Goal: Task Accomplishment & Management: Manage account settings

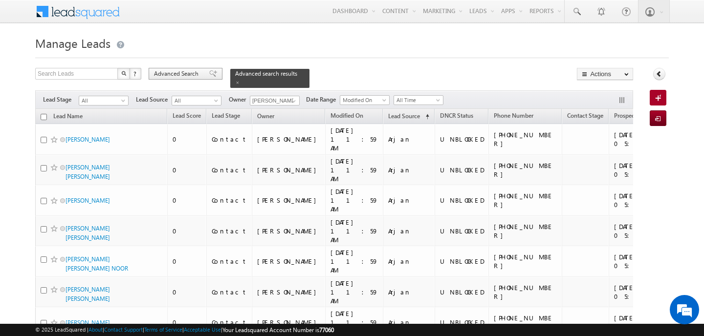
click at [180, 75] on span "Advanced Search" at bounding box center [177, 73] width 47 height 9
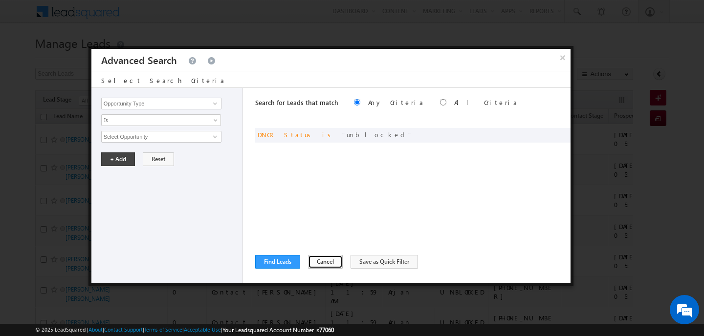
click at [322, 266] on button "Cancel" at bounding box center [325, 262] width 35 height 14
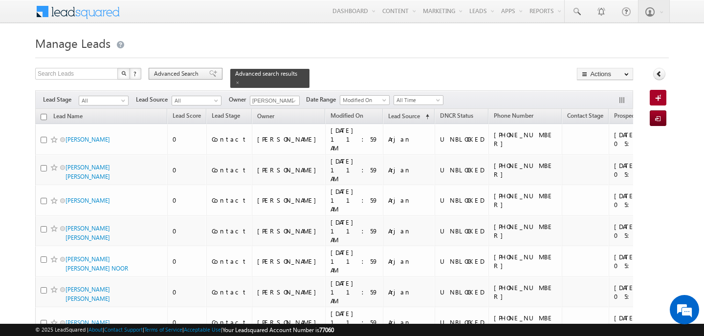
click at [162, 73] on span "Advanced Search" at bounding box center [177, 73] width 47 height 9
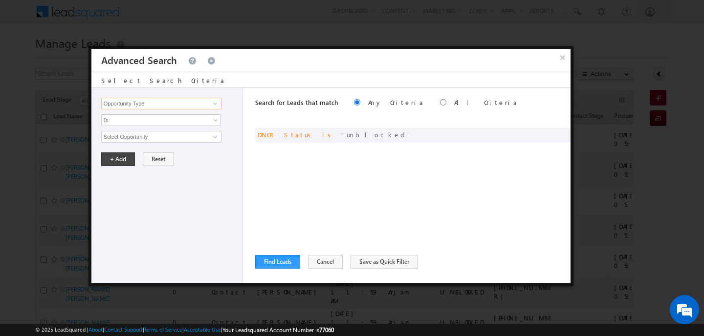
click at [168, 105] on input "Opportunity Type" at bounding box center [161, 104] width 120 height 12
click at [147, 124] on link "Lead Source" at bounding box center [161, 123] width 120 height 11
type input "Lead Source"
click at [143, 135] on span "None Selected" at bounding box center [157, 137] width 111 height 11
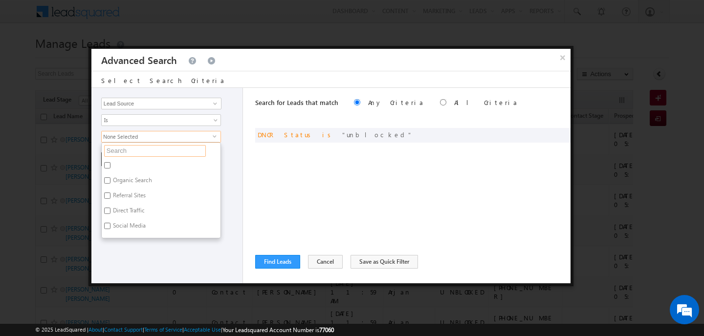
click at [142, 152] on input "text" at bounding box center [155, 151] width 102 height 12
type input "arja"
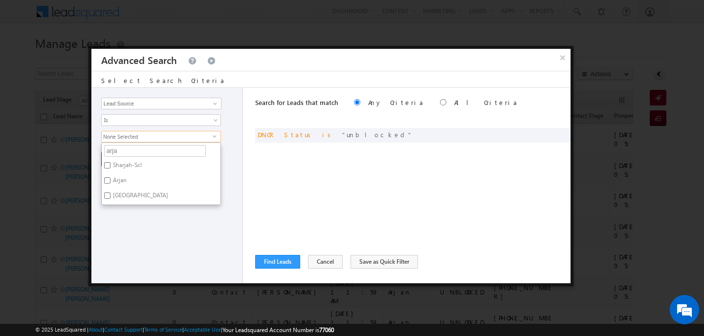
click at [117, 181] on label "Arjan" at bounding box center [119, 182] width 35 height 15
click at [111, 181] on input "Arjan" at bounding box center [107, 181] width 6 height 6
checkbox input "true"
click at [119, 223] on div "Opportunity Type Lead Activity Task Sales Group Prospect Id Address 1 Address 2…" at bounding box center [167, 186] width 152 height 196
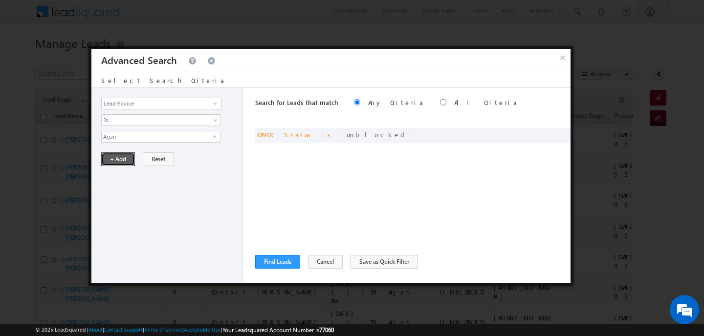
click at [119, 159] on button "+ Add" at bounding box center [118, 160] width 34 height 14
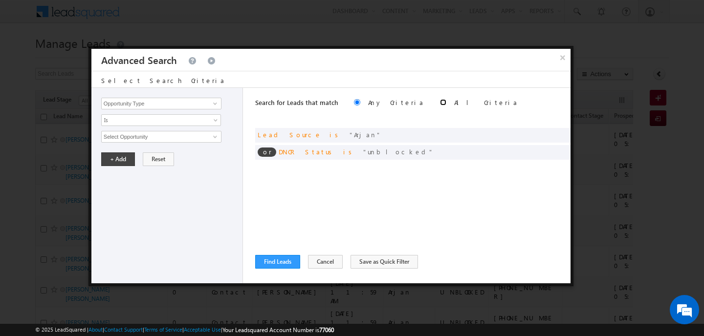
click at [440, 104] on input "radio" at bounding box center [443, 102] width 6 height 6
radio input "true"
click at [280, 259] on button "Find Leads" at bounding box center [277, 262] width 45 height 14
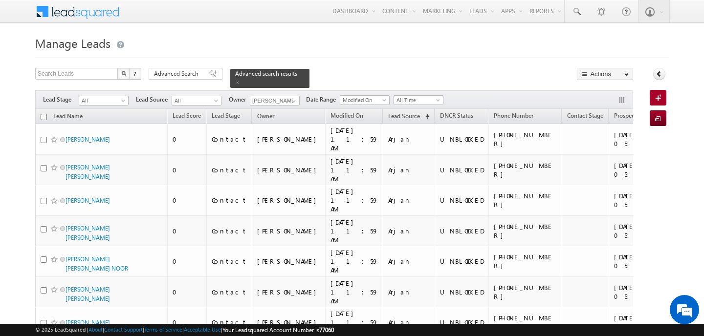
click at [44, 118] on input "checkbox" at bounding box center [44, 117] width 6 height 6
checkbox input "true"
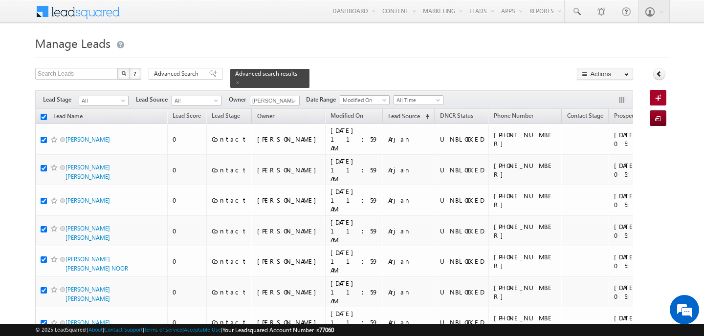
checkbox input "true"
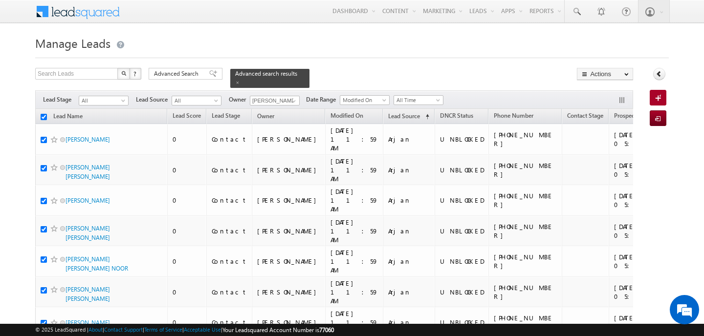
checkbox input "true"
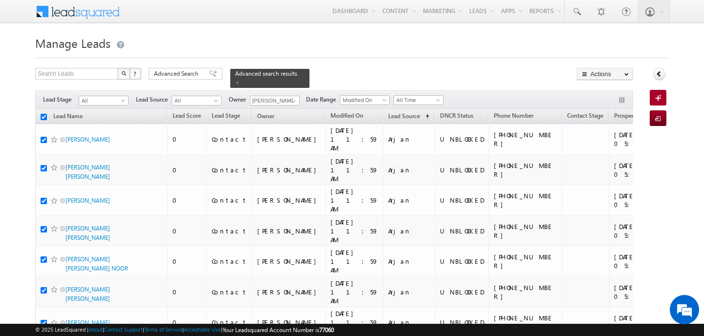
checkbox input "true"
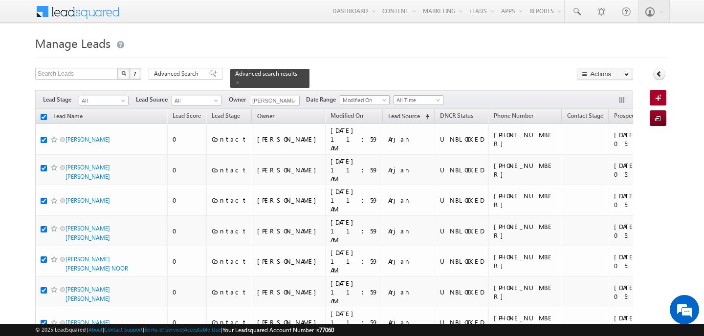
checkbox input "true"
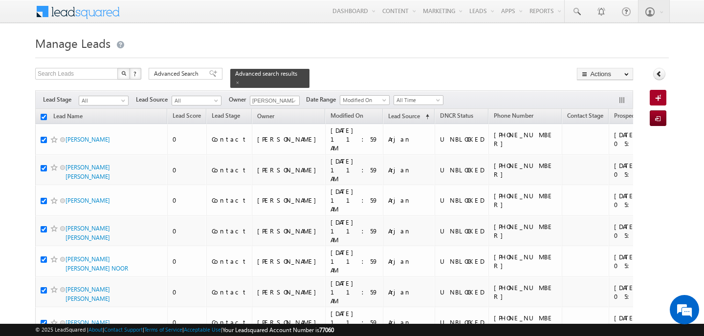
checkbox input "true"
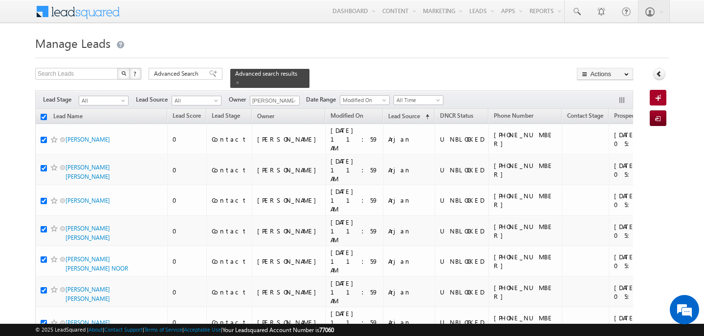
checkbox input "true"
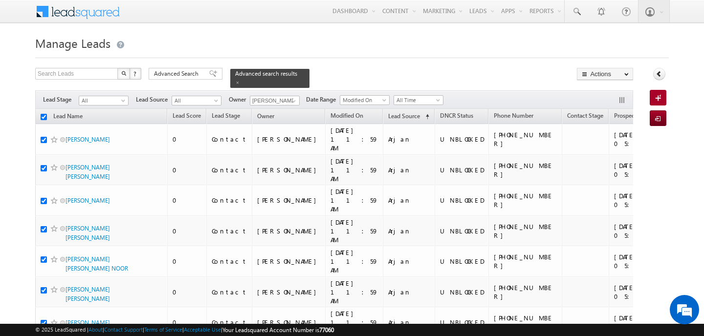
checkbox input "true"
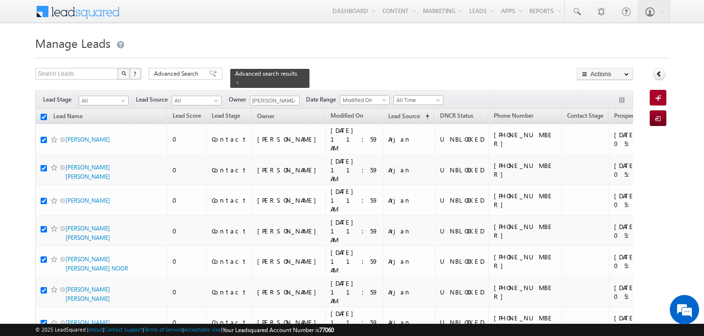
checkbox input "true"
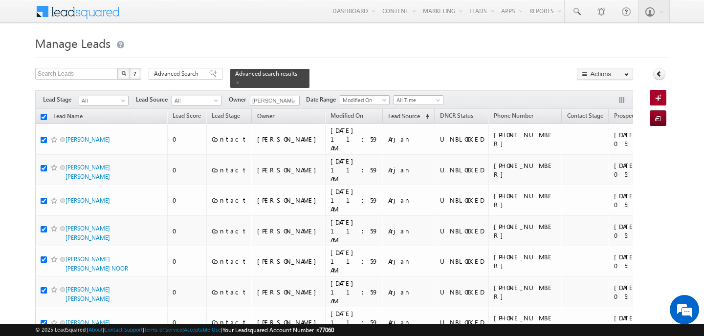
checkbox input "true"
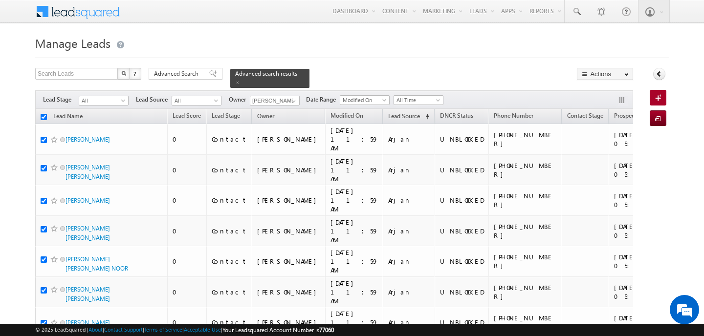
checkbox input "true"
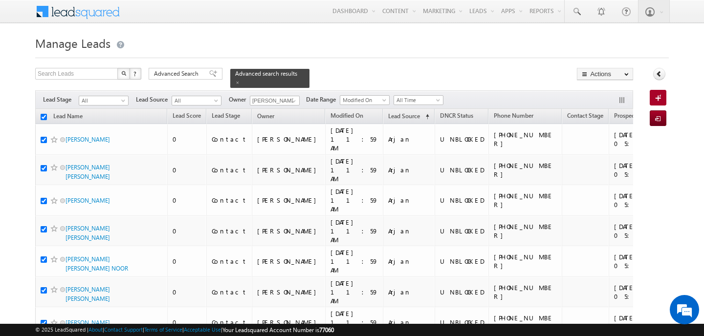
checkbox input "true"
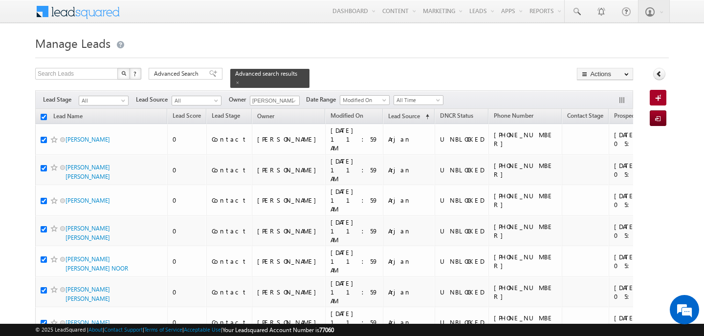
checkbox input "true"
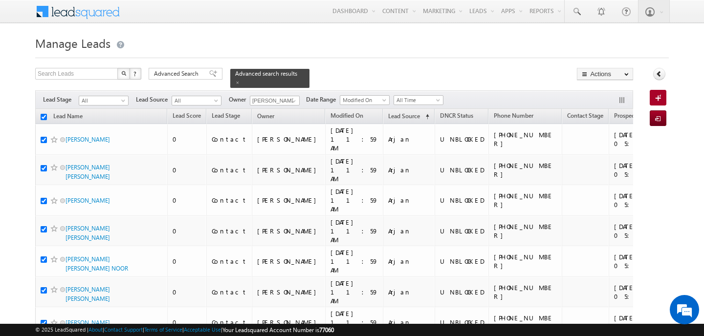
checkbox input "true"
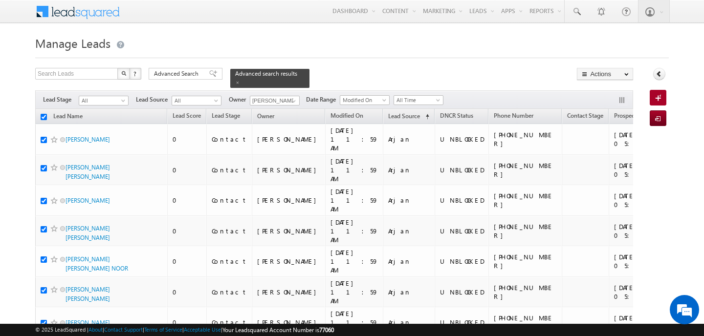
checkbox input "true"
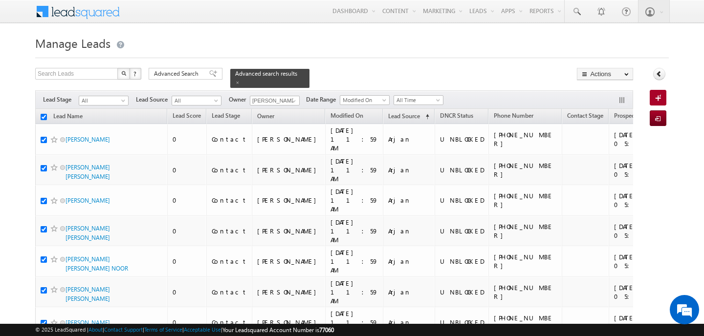
checkbox input "true"
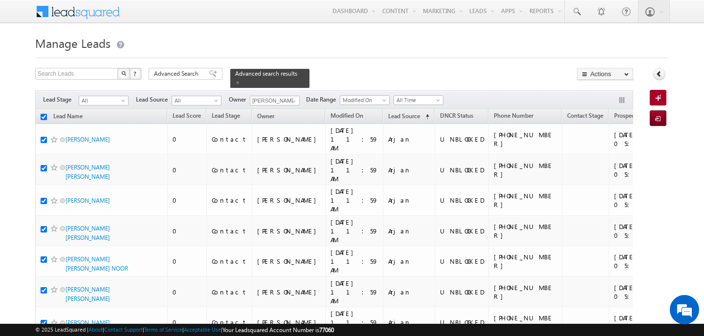
checkbox input "true"
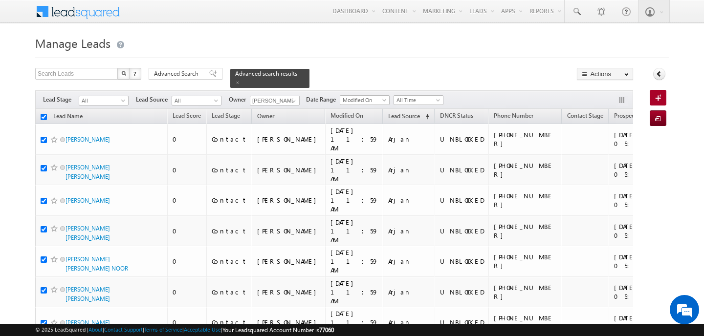
checkbox input "true"
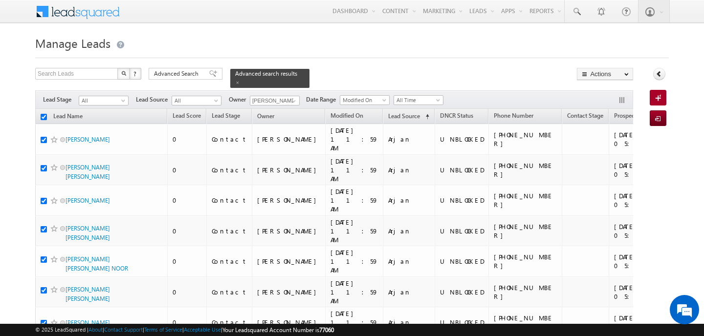
checkbox input "true"
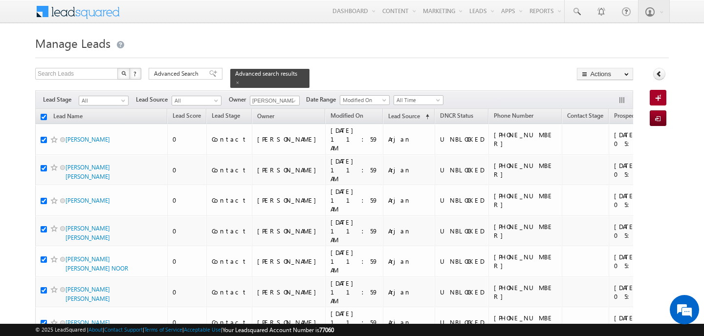
checkbox input "true"
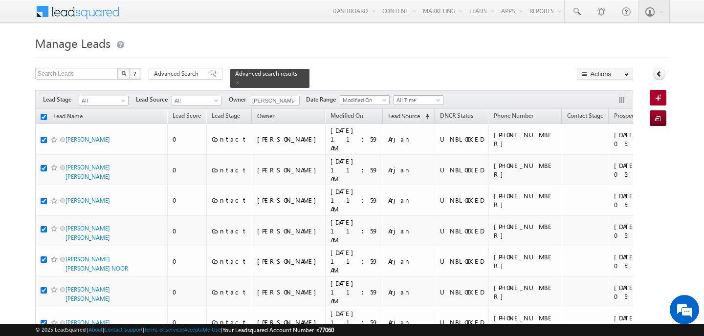
checkbox input "true"
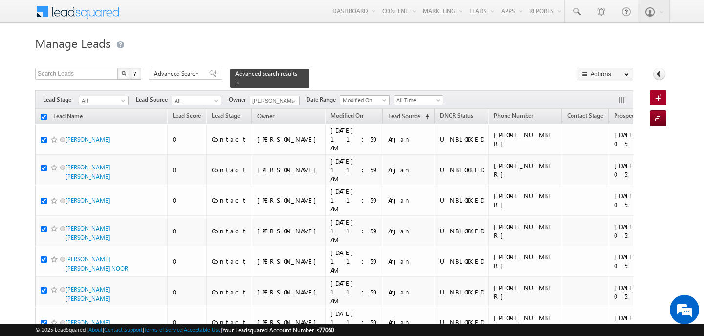
checkbox input "true"
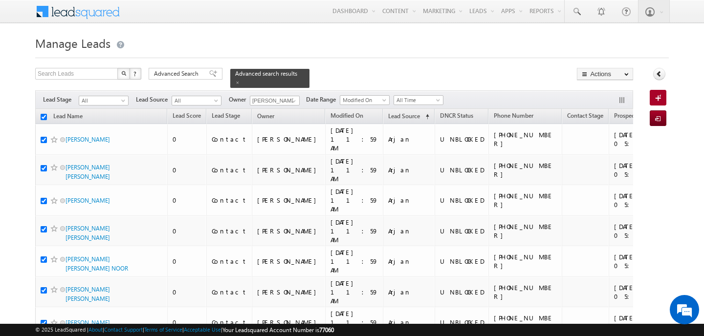
checkbox input "true"
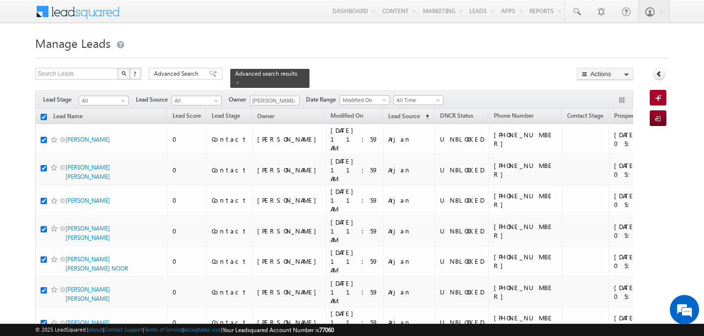
checkbox input "true"
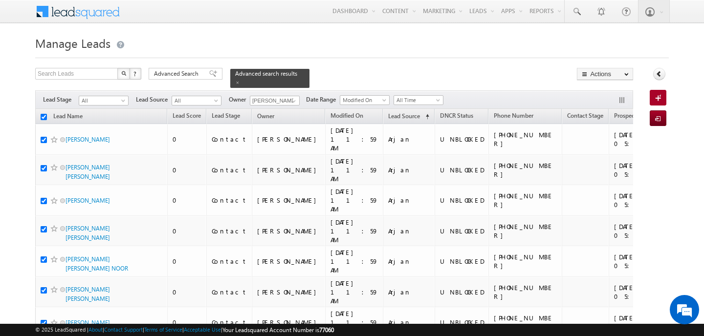
checkbox input "true"
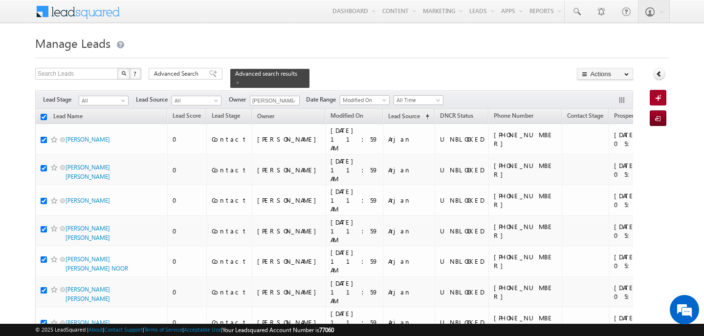
checkbox input "true"
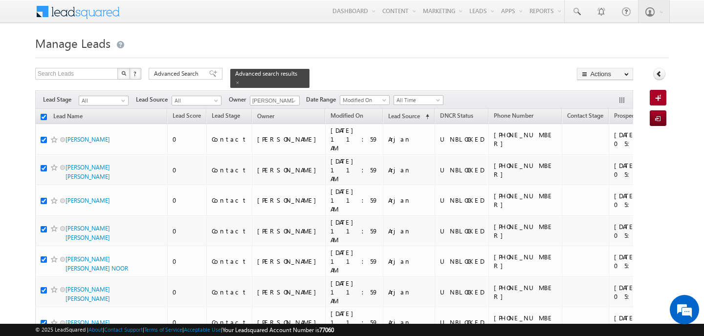
checkbox input "true"
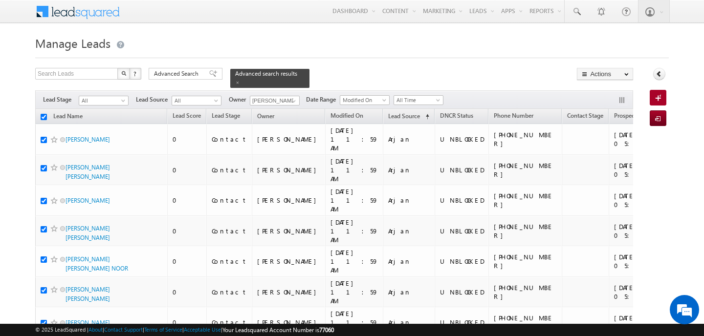
checkbox input "true"
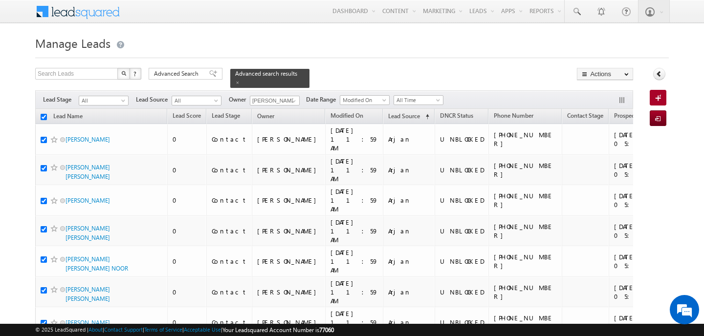
checkbox input "true"
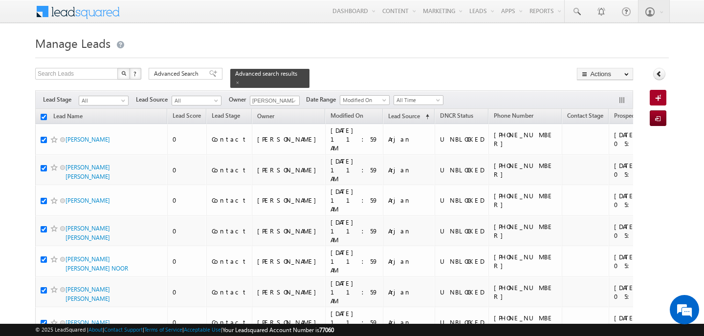
checkbox input "true"
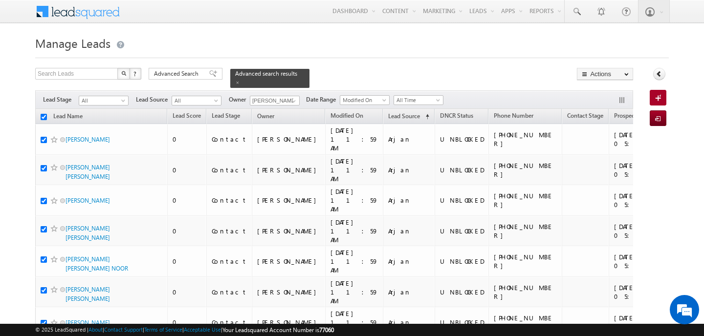
checkbox input "true"
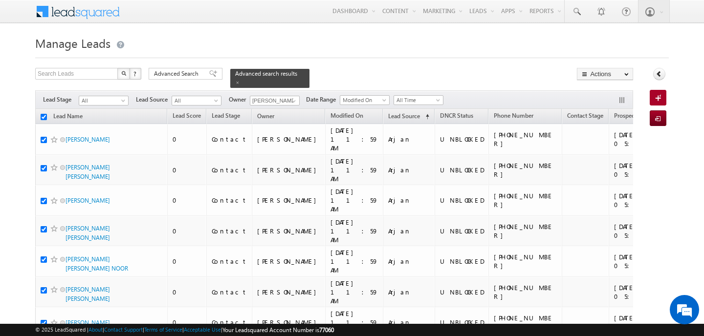
checkbox input "true"
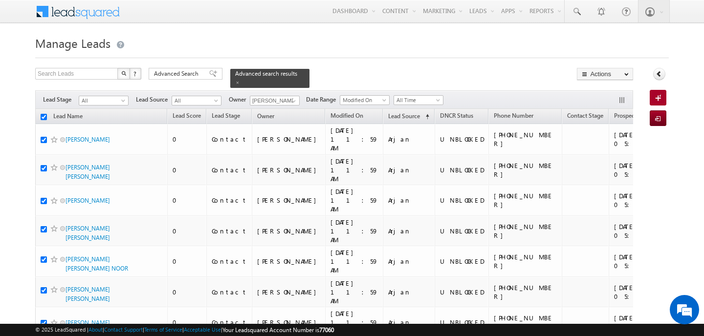
checkbox input "true"
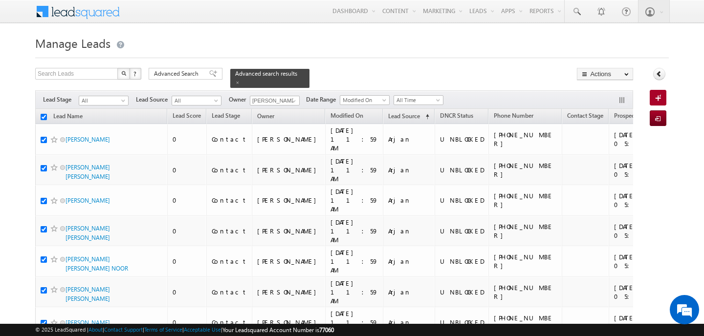
checkbox input "true"
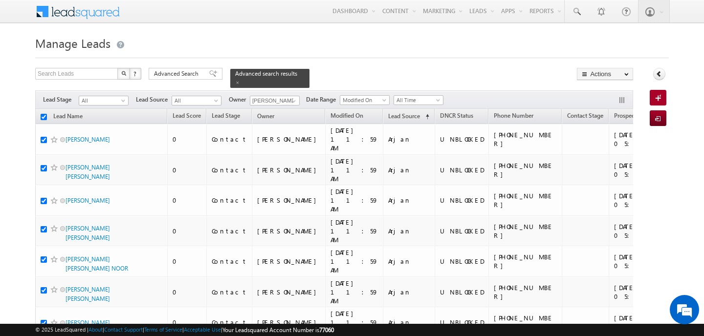
checkbox input "true"
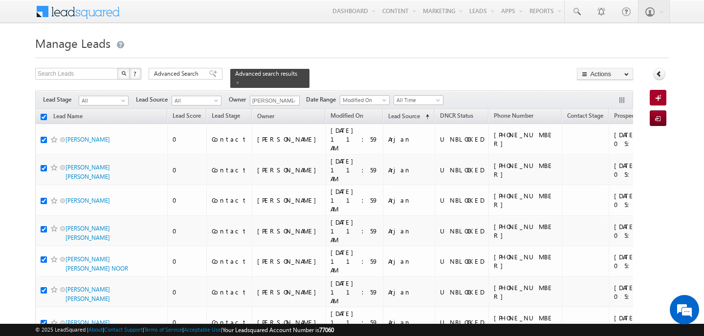
checkbox input "true"
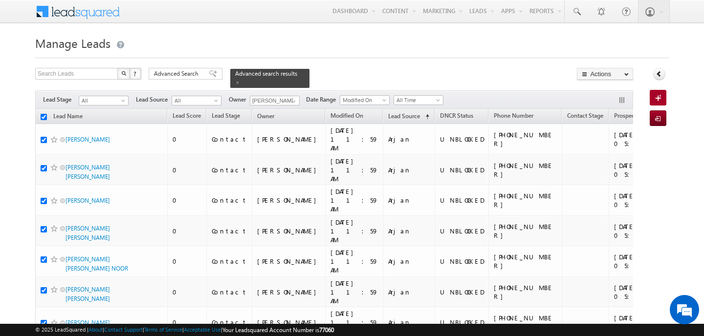
checkbox input "true"
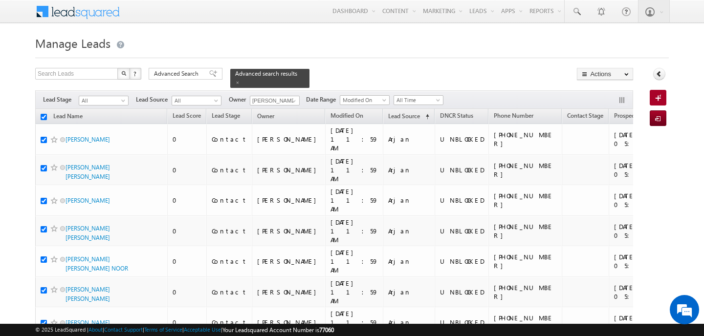
checkbox input "true"
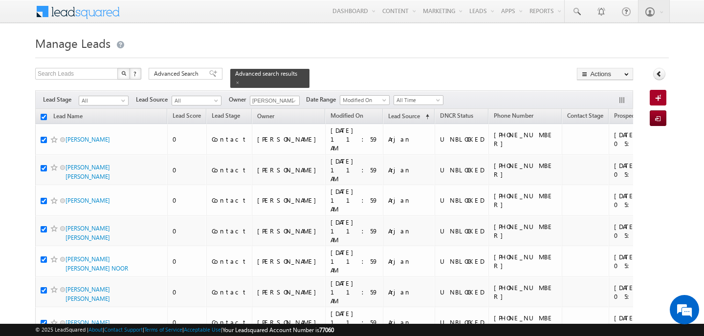
checkbox input "true"
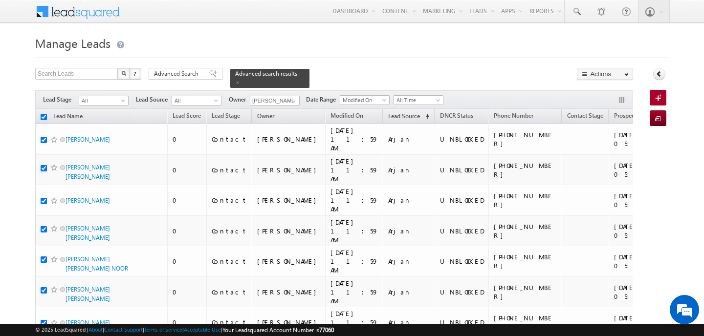
checkbox input "true"
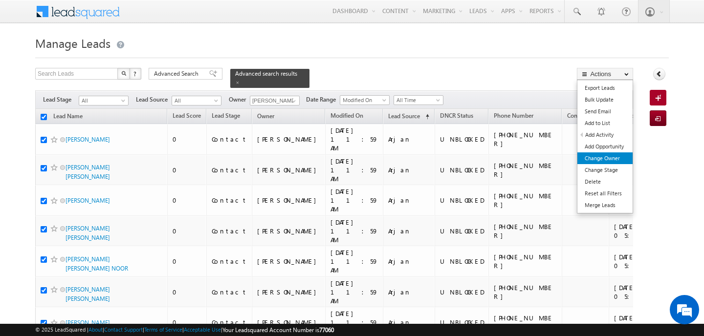
click at [607, 156] on link "Change Owner" at bounding box center [605, 159] width 55 height 12
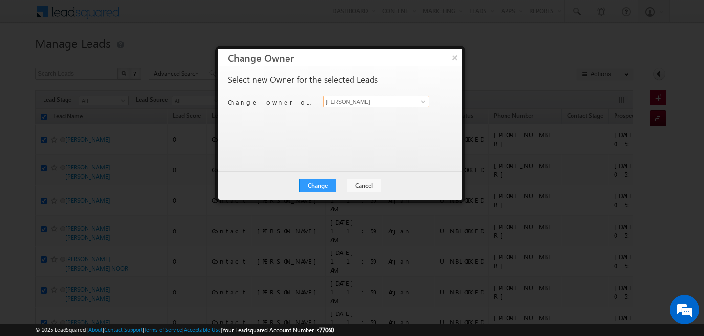
click at [388, 103] on input "[PERSON_NAME]" at bounding box center [376, 102] width 106 height 12
click at [387, 119] on span "[EMAIL_ADDRESS][PERSON_NAME][DOMAIN_NAME]" at bounding box center [371, 120] width 88 height 7
click at [322, 157] on div "Select new Owner for the selected Leads Change owner of 200 leads to Ankit Sing…" at bounding box center [340, 119] width 245 height 105
click at [321, 179] on button "Change" at bounding box center [317, 186] width 37 height 14
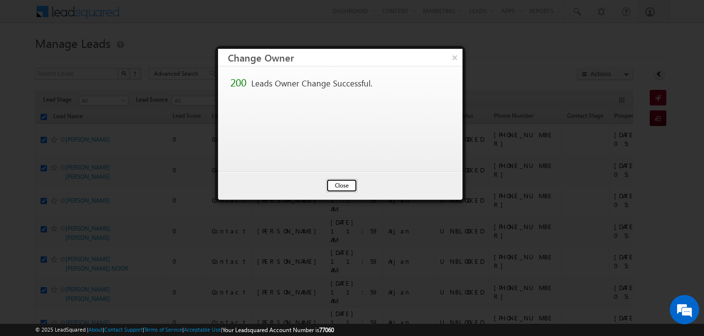
click at [336, 181] on button "Close" at bounding box center [341, 186] width 31 height 14
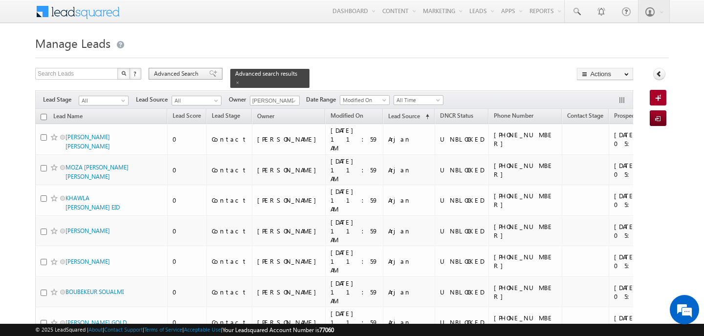
click at [183, 78] on span "Advanced Search" at bounding box center [177, 73] width 47 height 9
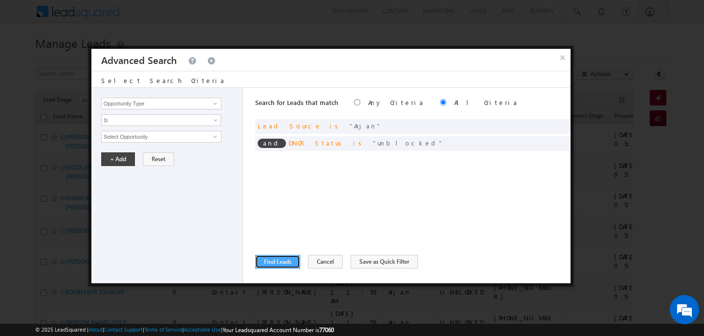
click at [279, 267] on button "Find Leads" at bounding box center [277, 262] width 45 height 14
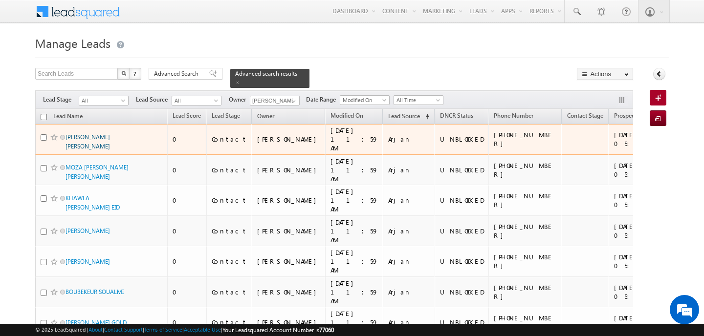
click at [96, 137] on link "[PERSON_NAME] [PERSON_NAME]" at bounding box center [88, 142] width 45 height 17
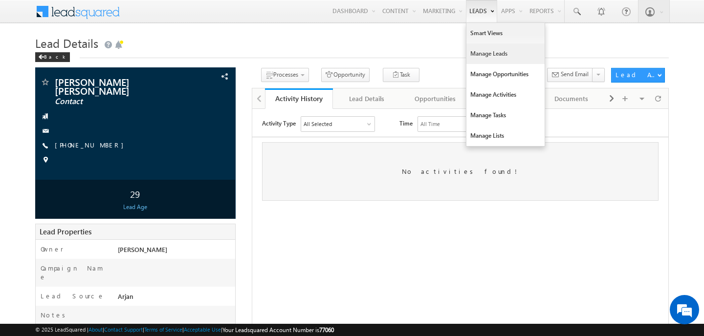
click at [478, 49] on link "Manage Leads" at bounding box center [506, 54] width 78 height 21
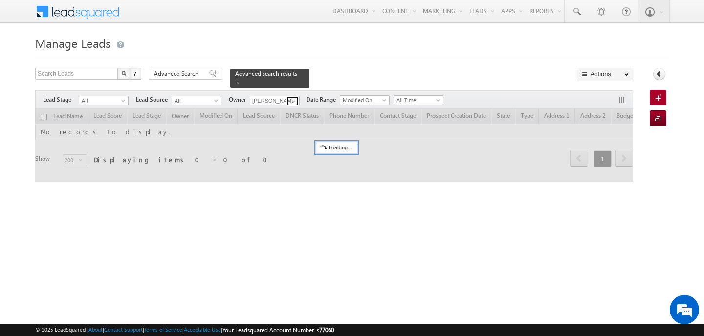
click at [296, 100] on span at bounding box center [294, 101] width 8 height 8
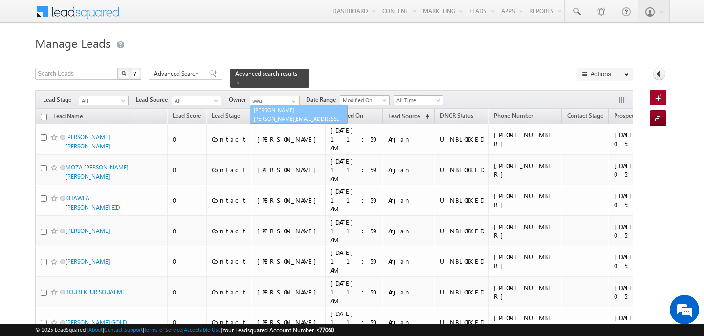
click at [286, 112] on link "Swarup Chandradas [EMAIL_ADDRESS][DOMAIN_NAME]" at bounding box center [299, 114] width 98 height 19
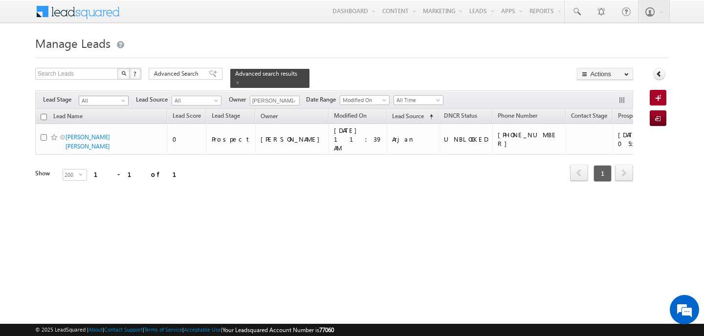
click at [127, 101] on span at bounding box center [124, 103] width 8 height 8
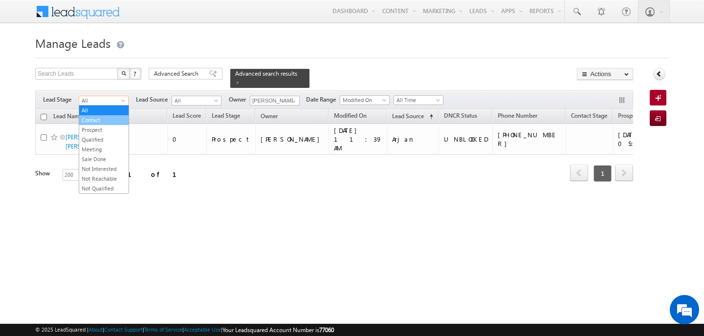
click at [110, 122] on link "Contact" at bounding box center [103, 120] width 49 height 9
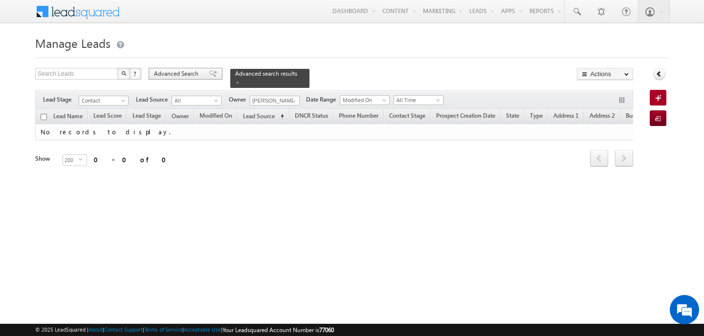
click at [185, 76] on span "Advanced Search" at bounding box center [177, 73] width 47 height 9
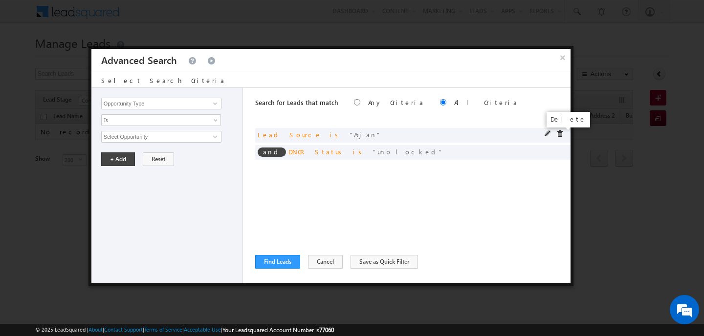
click at [559, 133] on span at bounding box center [559, 134] width 7 height 7
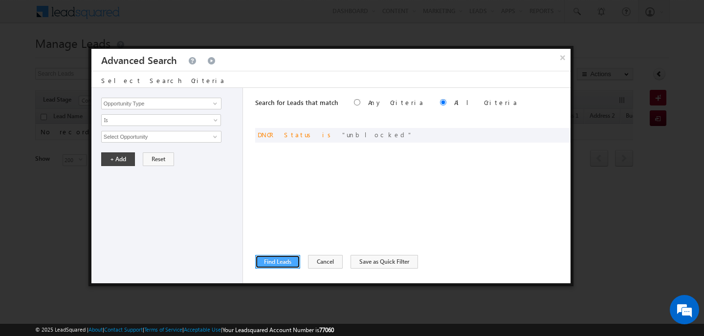
click at [278, 257] on button "Find Leads" at bounding box center [277, 262] width 45 height 14
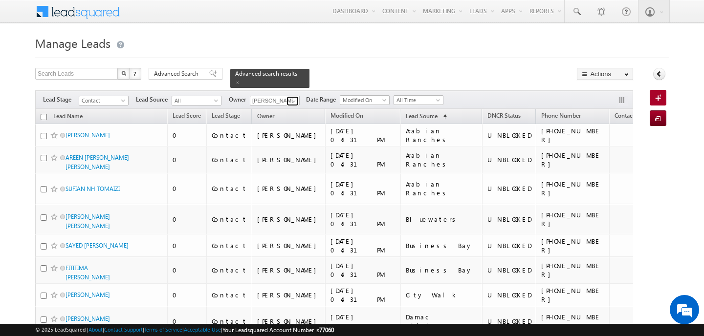
click at [295, 101] on span at bounding box center [294, 101] width 8 height 8
click at [266, 114] on link "[PERSON_NAME] [EMAIL_ADDRESS][PERSON_NAME][DOMAIN_NAME]" at bounding box center [299, 114] width 98 height 19
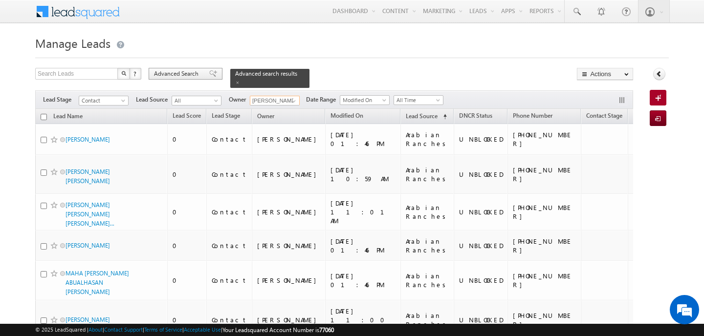
type input "[PERSON_NAME]"
click at [186, 77] on span "Advanced Search" at bounding box center [177, 73] width 47 height 9
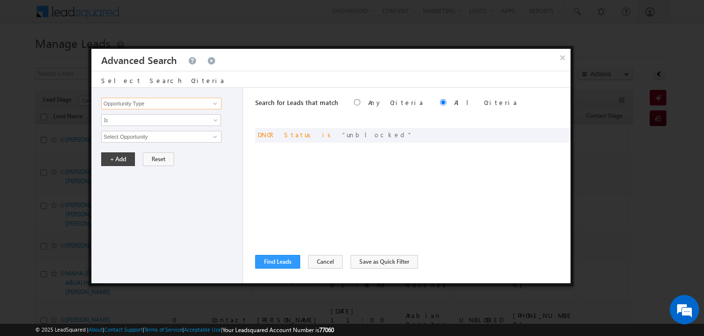
click at [180, 107] on input "Opportunity Type" at bounding box center [161, 104] width 120 height 12
click at [216, 104] on span at bounding box center [215, 104] width 8 height 8
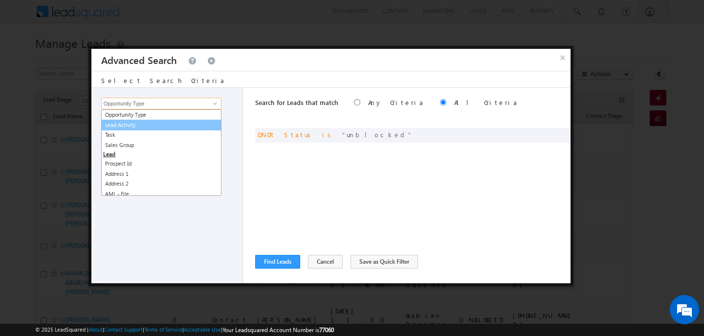
click at [196, 124] on link "Lead Activity" at bounding box center [161, 125] width 120 height 11
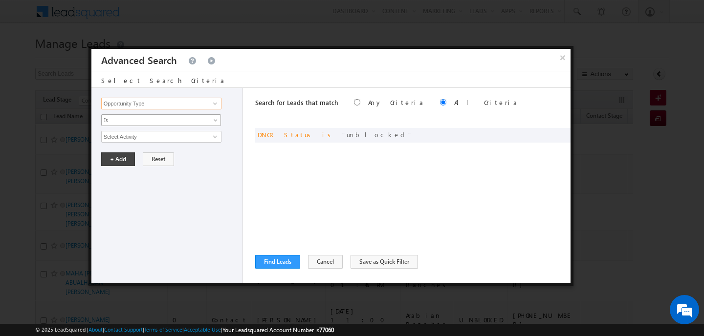
type input "Lead Activity"
click at [213, 121] on span at bounding box center [217, 122] width 8 height 8
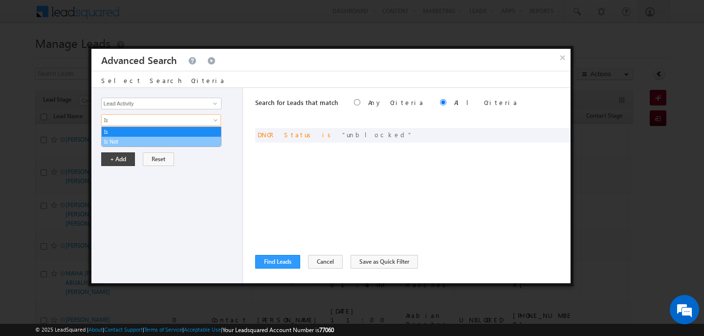
click at [209, 140] on link "Is Not" at bounding box center [161, 141] width 119 height 9
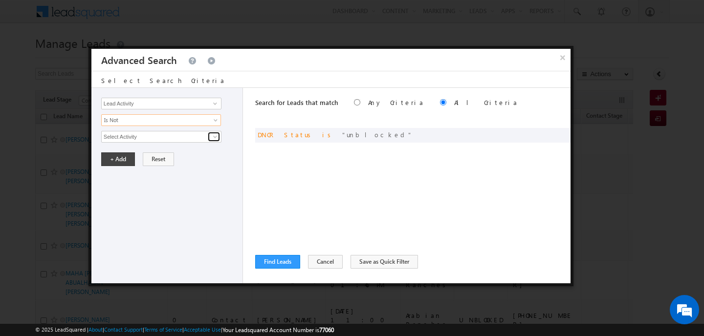
click at [212, 139] on span at bounding box center [215, 137] width 8 height 8
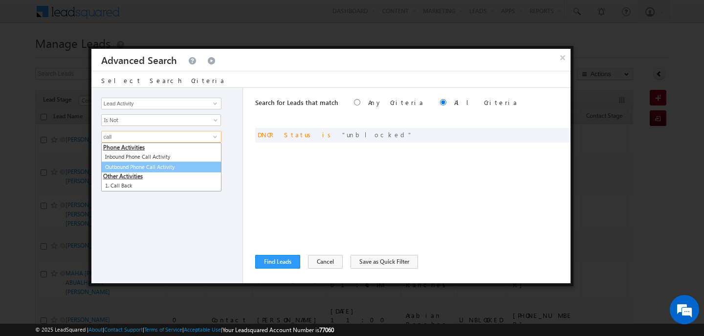
click at [194, 166] on link "Outbound Phone Call Activity" at bounding box center [161, 167] width 120 height 11
type input "Outbound Phone Call Activity"
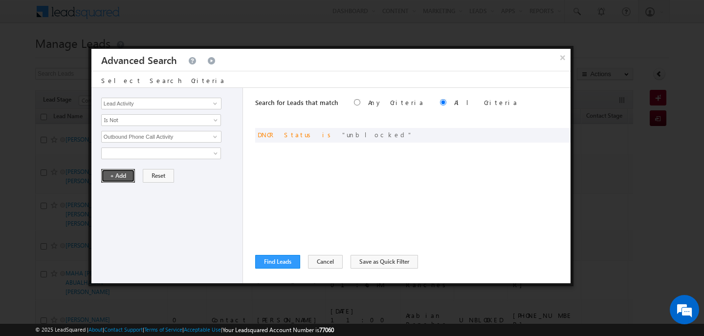
click at [124, 178] on button "+ Add" at bounding box center [118, 176] width 34 height 14
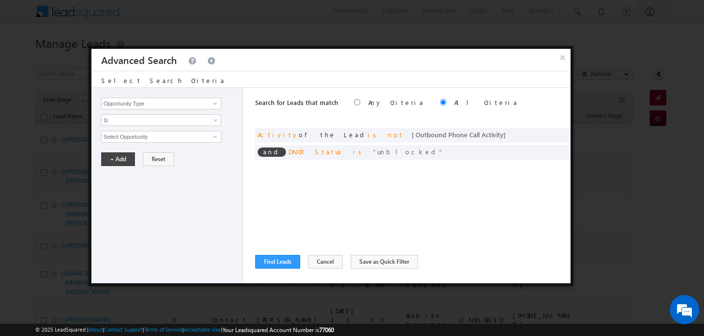
click at [277, 253] on div "Search for Leads that match Any Criteria All Criteria Note that the current tri…" at bounding box center [412, 186] width 315 height 196
click at [280, 260] on button "Find Leads" at bounding box center [277, 262] width 45 height 14
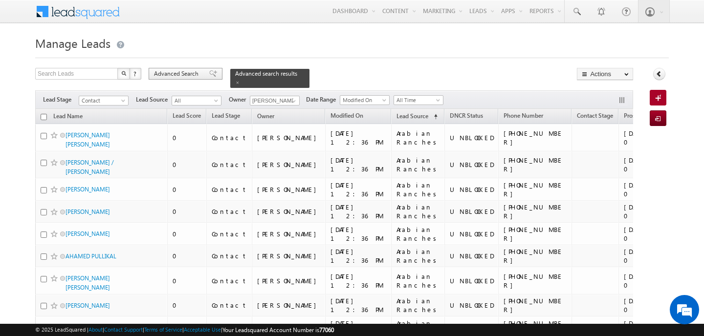
click at [182, 76] on span "Advanced Search" at bounding box center [177, 73] width 47 height 9
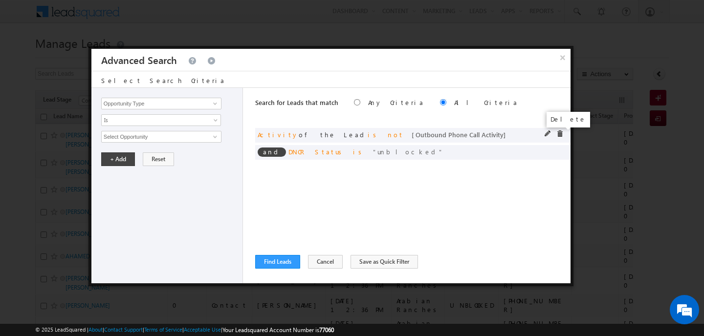
click at [558, 132] on span at bounding box center [559, 134] width 7 height 7
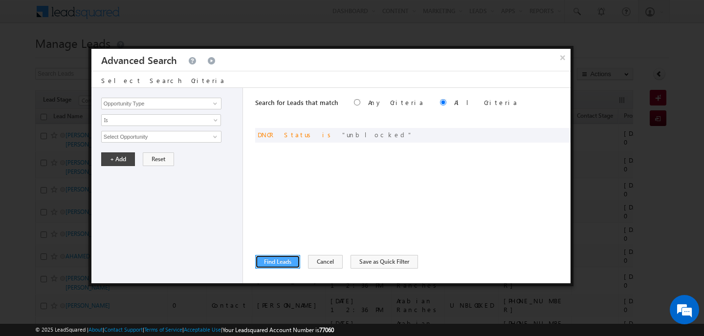
click at [285, 260] on button "Find Leads" at bounding box center [277, 262] width 45 height 14
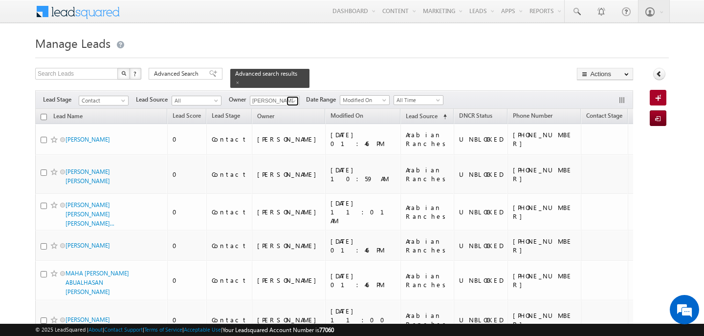
click at [292, 99] on span at bounding box center [294, 101] width 8 height 8
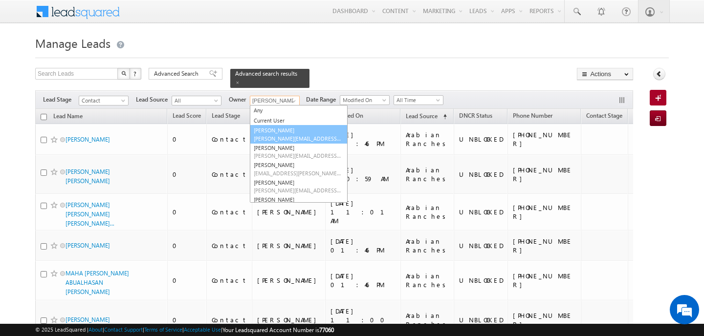
click at [291, 135] on span "[PERSON_NAME][EMAIL_ADDRESS][DOMAIN_NAME]" at bounding box center [298, 138] width 88 height 7
type input "[PERSON_NAME]"
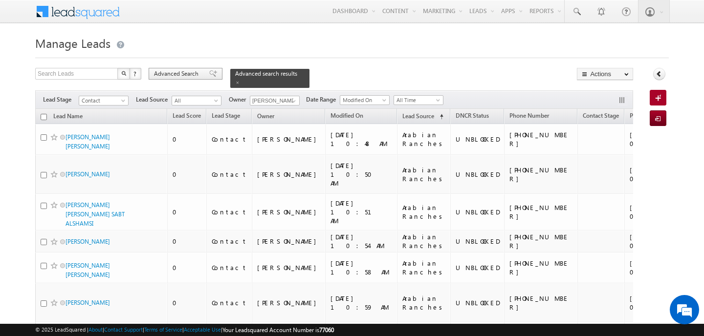
click at [180, 78] on span "Advanced Search" at bounding box center [177, 73] width 47 height 9
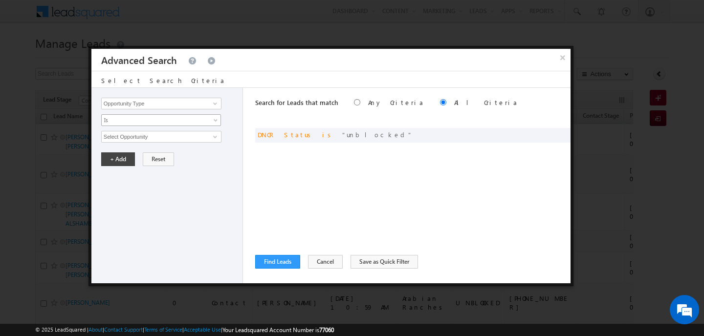
click at [200, 120] on span "Is" at bounding box center [155, 120] width 106 height 9
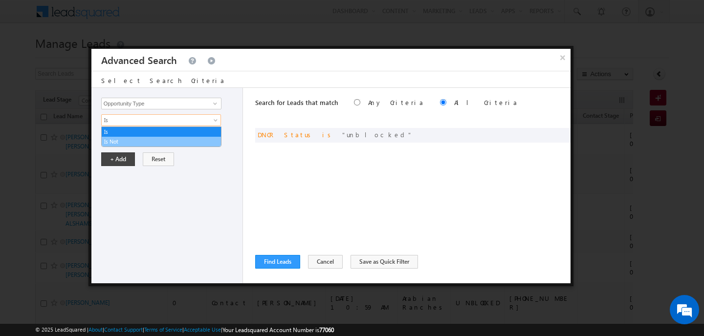
click at [200, 138] on link "Is Not" at bounding box center [161, 141] width 119 height 9
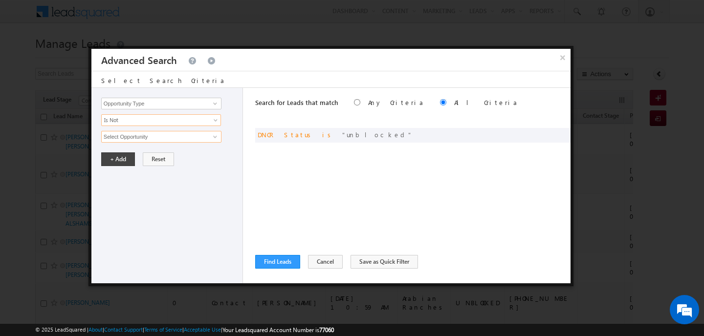
click at [204, 134] on input "Select Opportunity" at bounding box center [161, 137] width 120 height 12
type input "a"
type input "o"
click at [168, 106] on input "Opportunity Type" at bounding box center [161, 104] width 120 height 12
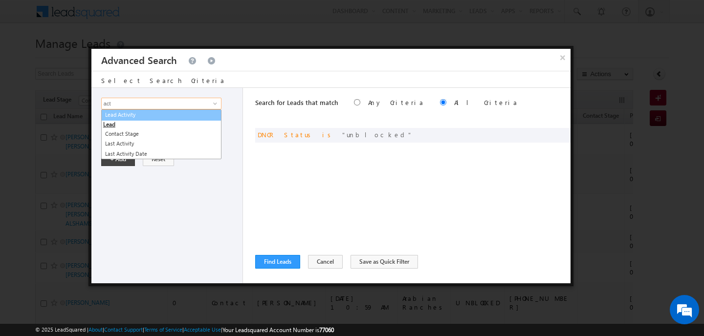
click at [153, 120] on link "Lead Activity" at bounding box center [161, 115] width 120 height 11
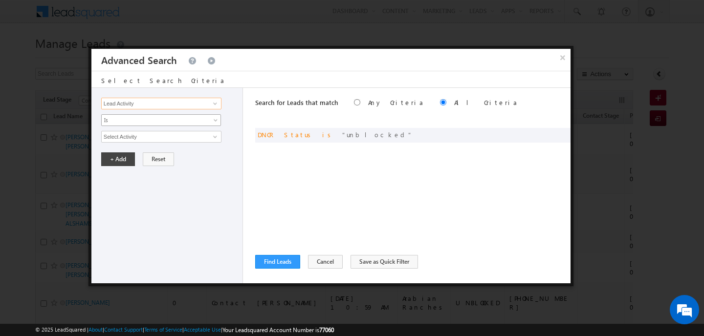
type input "Lead Activity"
click at [139, 121] on span "Is" at bounding box center [155, 120] width 106 height 9
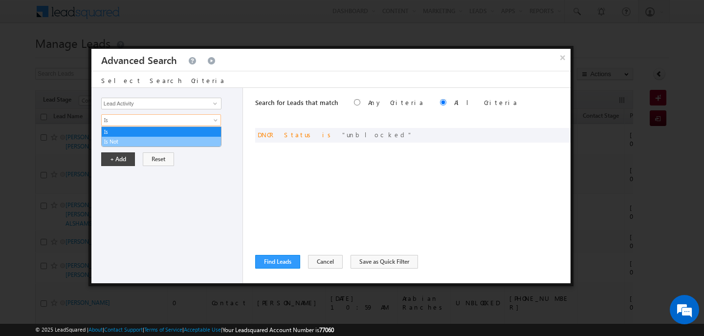
click at [137, 139] on link "Is Not" at bounding box center [161, 141] width 119 height 9
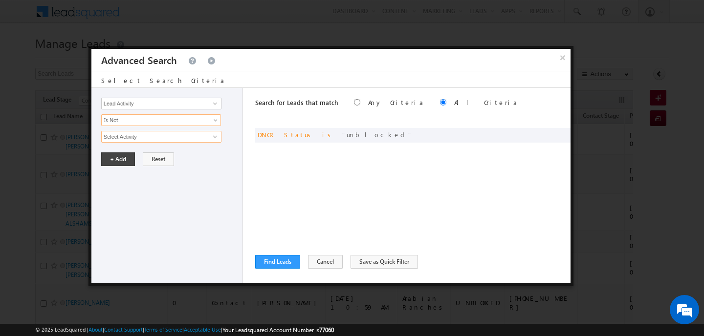
click at [143, 139] on input "Select Activity" at bounding box center [161, 137] width 120 height 12
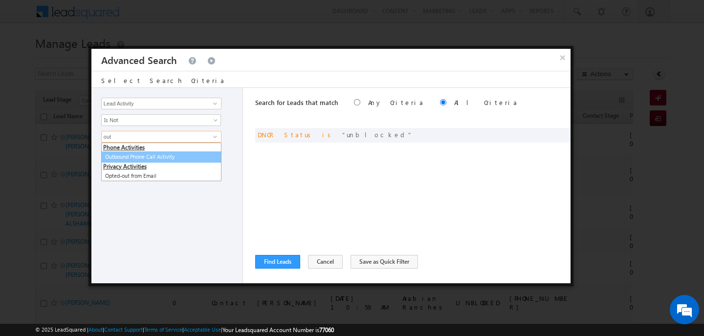
click at [122, 153] on link "Outbound Phone Call Activity" at bounding box center [161, 157] width 120 height 11
type input "Outbound Phone Call Activity"
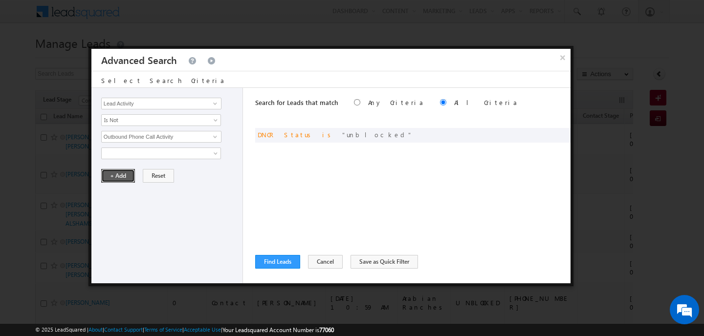
click at [121, 177] on button "+ Add" at bounding box center [118, 176] width 34 height 14
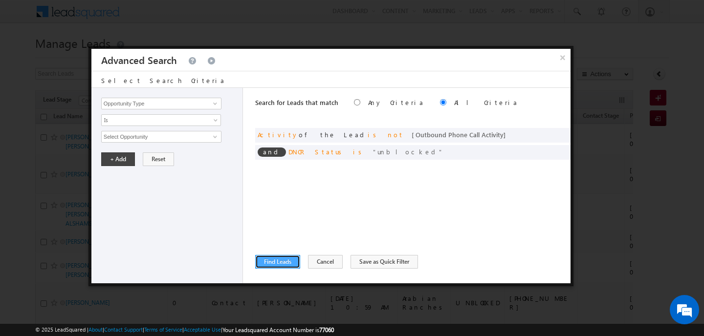
click at [282, 262] on button "Find Leads" at bounding box center [277, 262] width 45 height 14
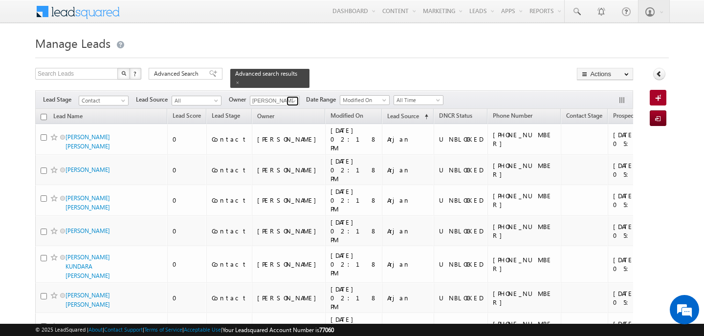
click at [290, 102] on span at bounding box center [294, 101] width 8 height 8
click at [271, 111] on link "Ankit Singh [EMAIL_ADDRESS][PERSON_NAME][DOMAIN_NAME]" at bounding box center [299, 114] width 98 height 19
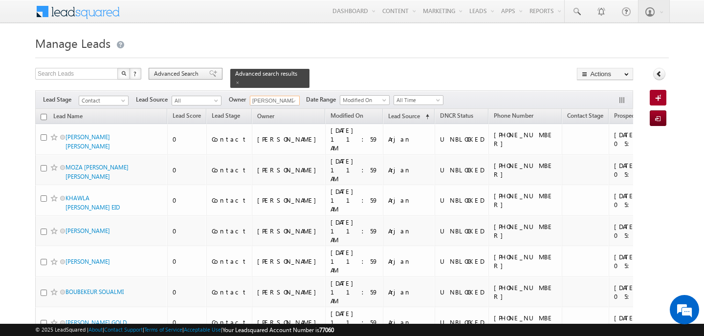
type input "[PERSON_NAME]"
click at [194, 76] on span "Advanced Search" at bounding box center [177, 73] width 47 height 9
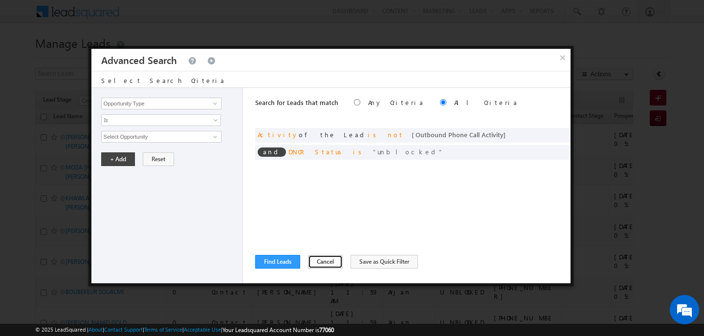
click at [318, 261] on button "Cancel" at bounding box center [325, 262] width 35 height 14
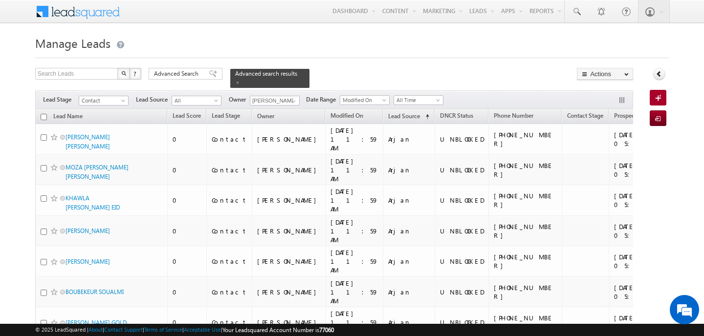
click at [45, 118] on input "checkbox" at bounding box center [44, 117] width 6 height 6
checkbox input "true"
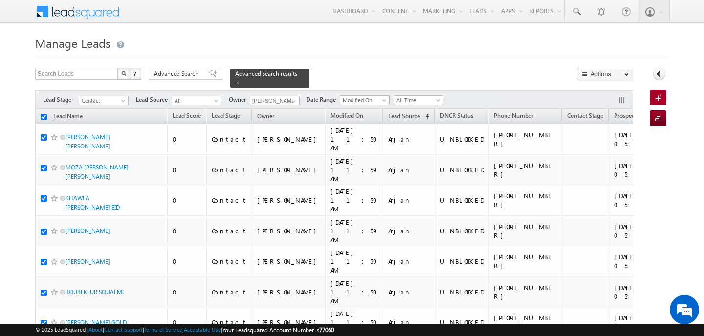
checkbox input "true"
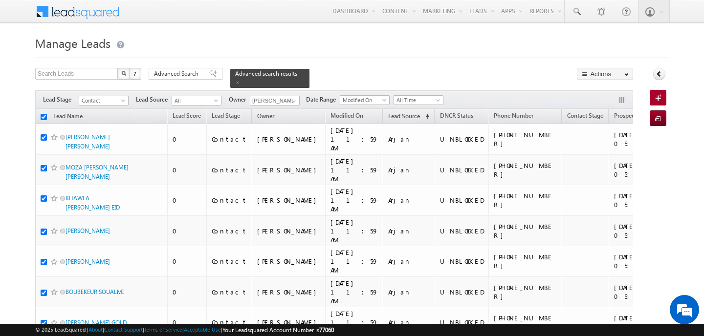
checkbox input "true"
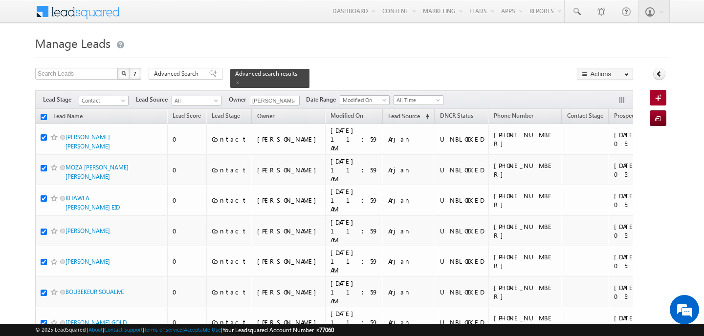
checkbox input "true"
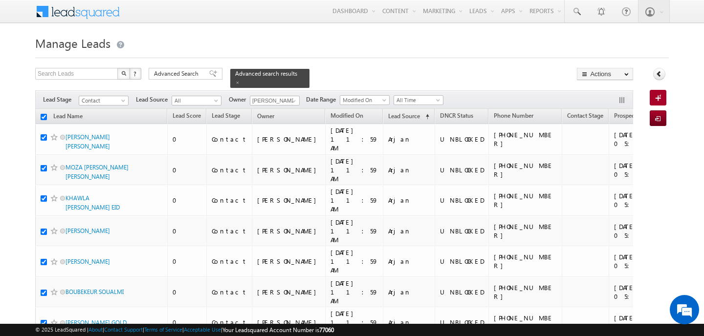
checkbox input "true"
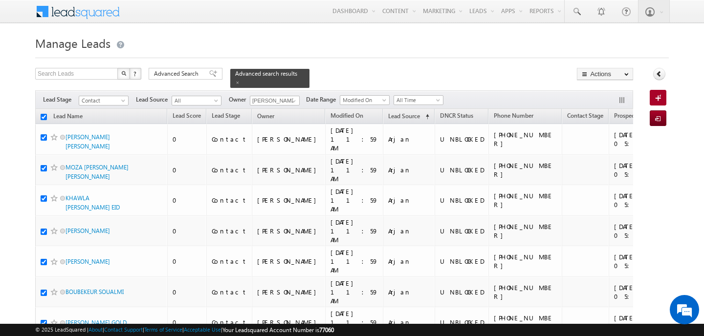
checkbox input "true"
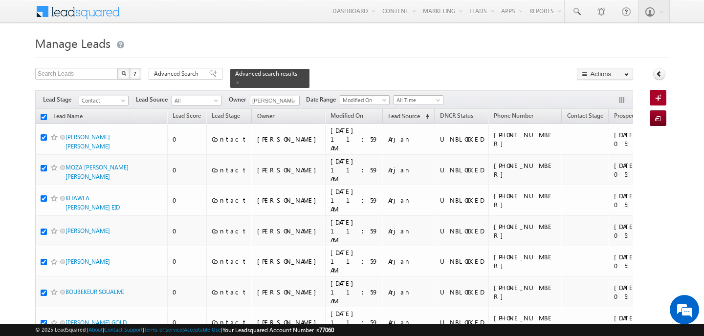
checkbox input "true"
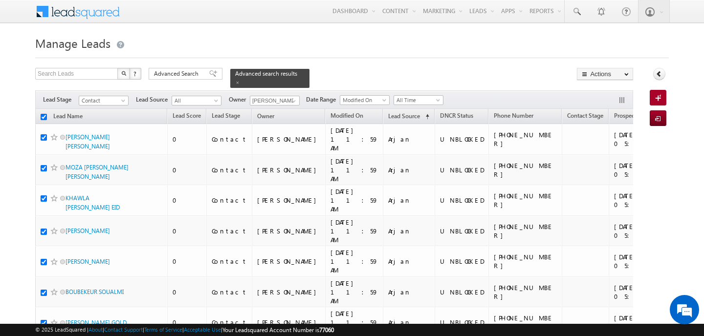
checkbox input "true"
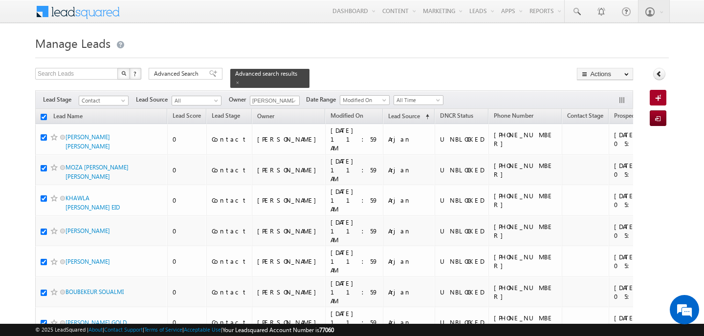
checkbox input "true"
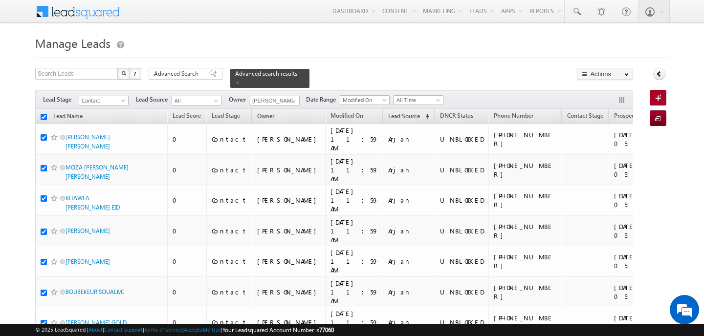
checkbox input "true"
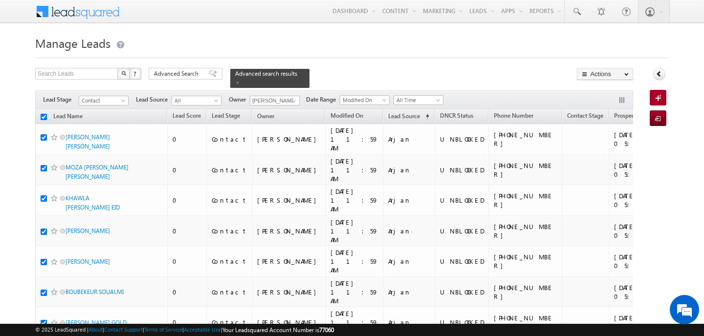
checkbox input "true"
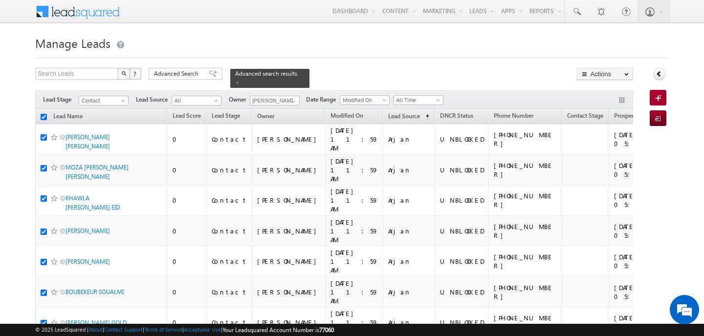
checkbox input "true"
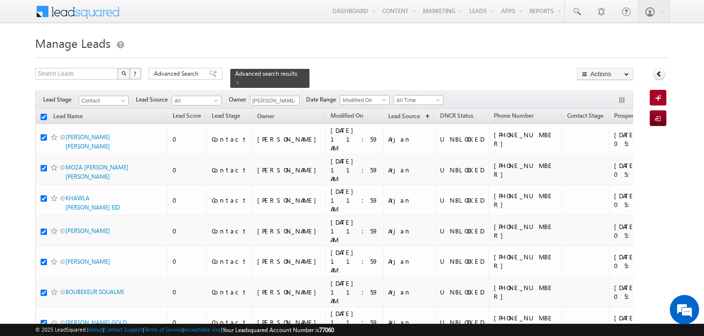
checkbox input "true"
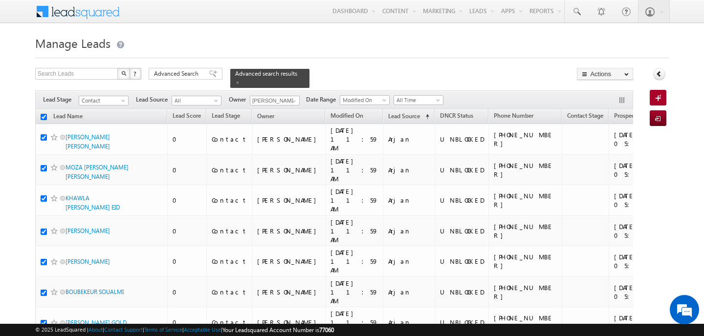
checkbox input "true"
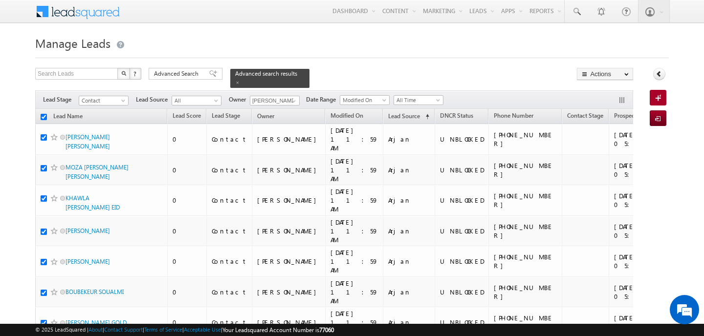
checkbox input "true"
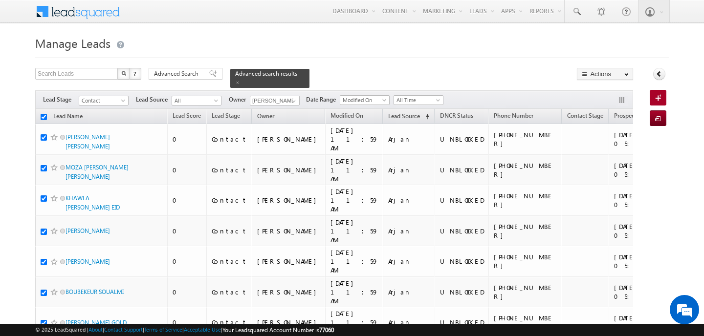
checkbox input "true"
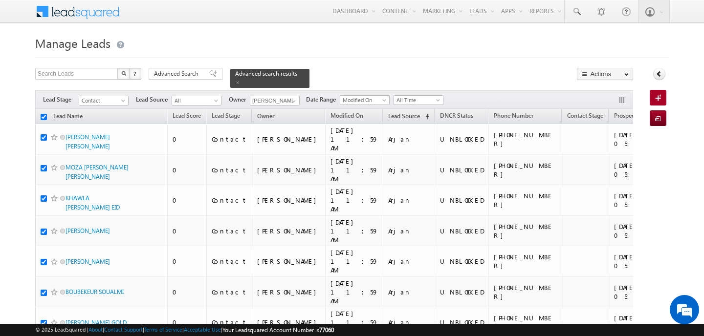
checkbox input "true"
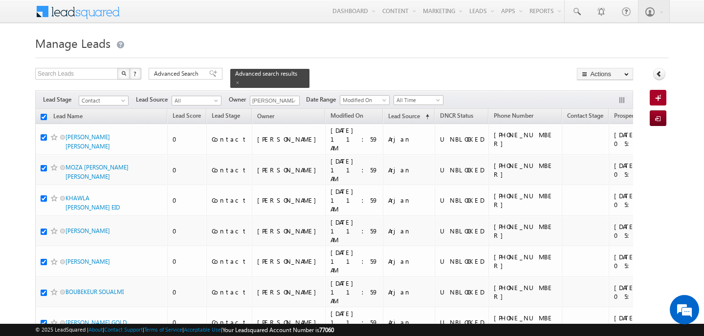
checkbox input "true"
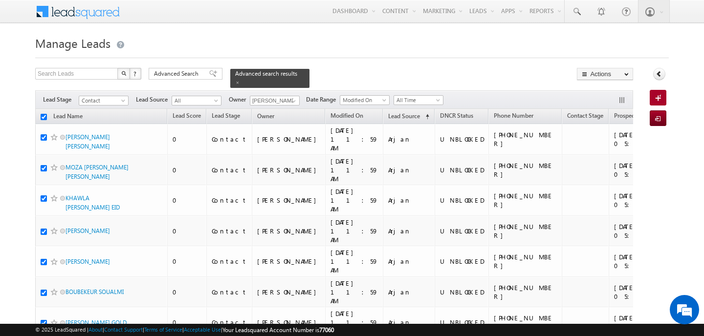
checkbox input "true"
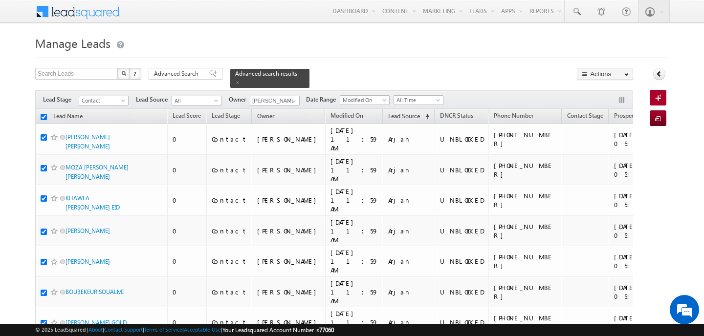
checkbox input "true"
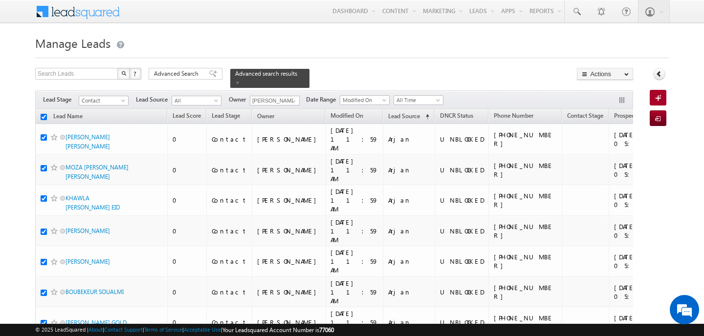
checkbox input "true"
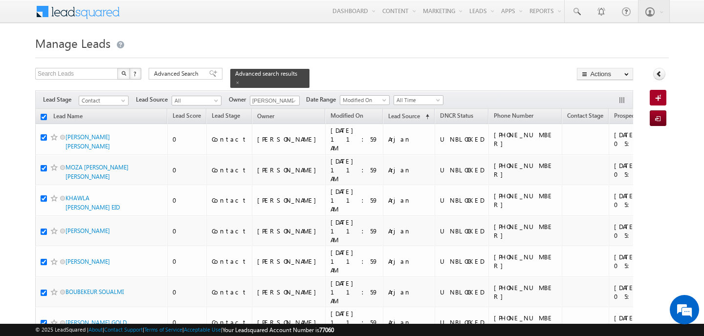
checkbox input "true"
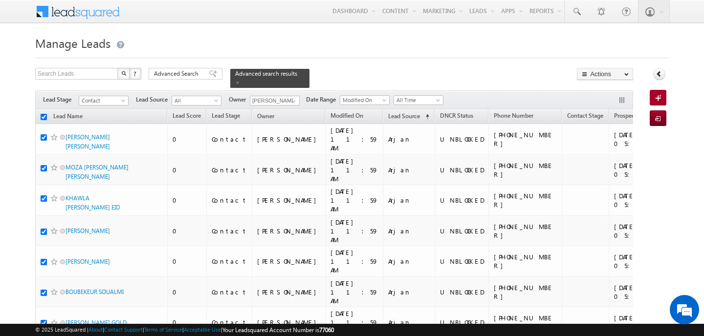
checkbox input "true"
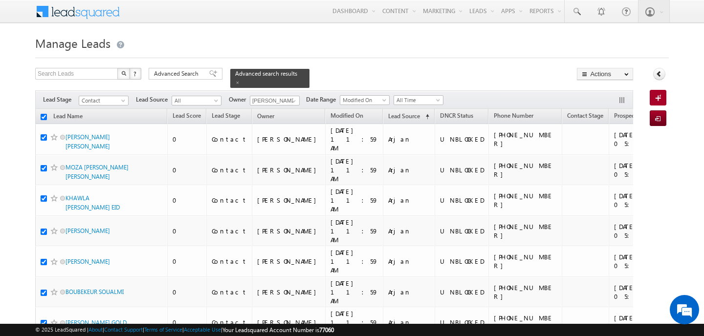
checkbox input "true"
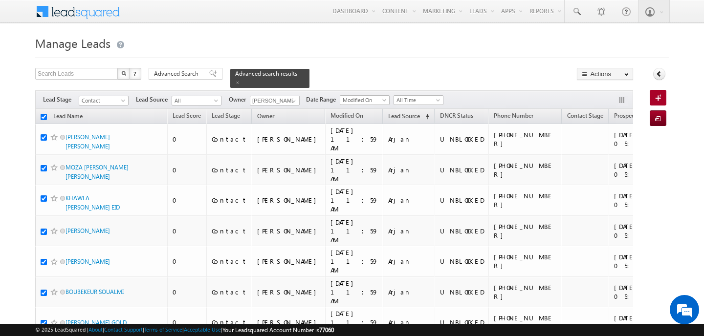
checkbox input "true"
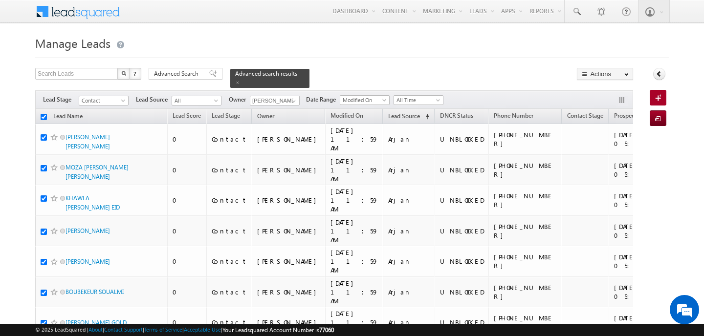
checkbox input "true"
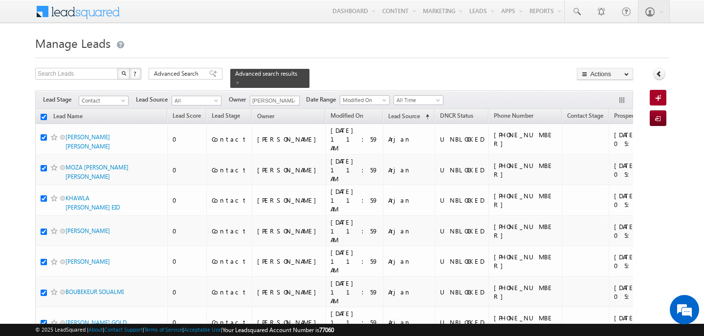
checkbox input "true"
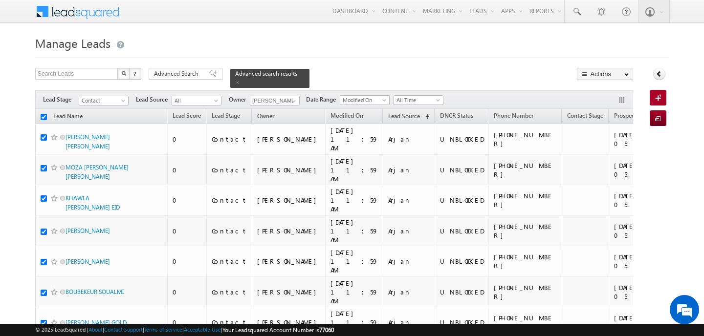
checkbox input "true"
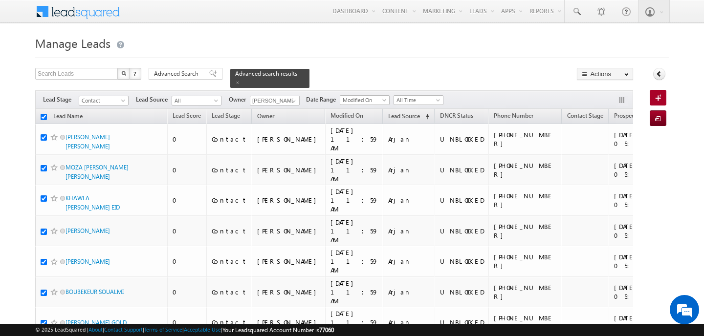
checkbox input "true"
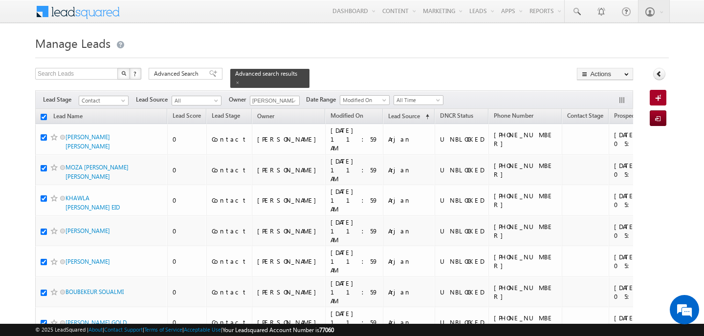
checkbox input "true"
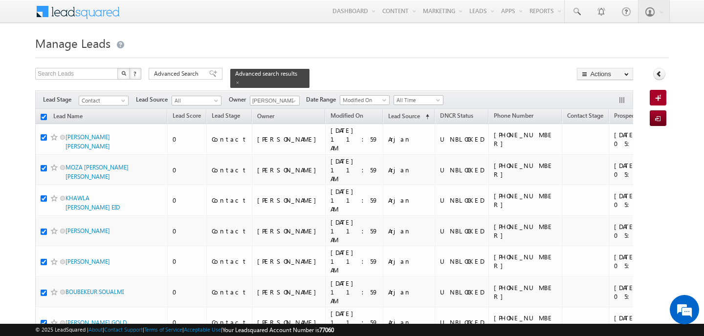
checkbox input "true"
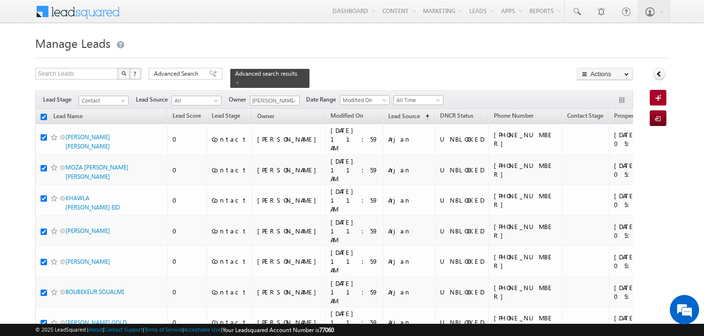
checkbox input "true"
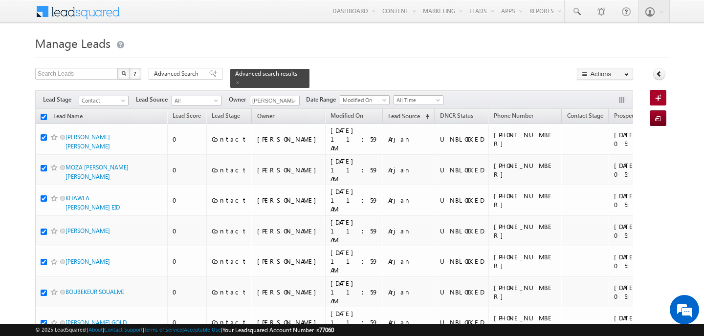
checkbox input "true"
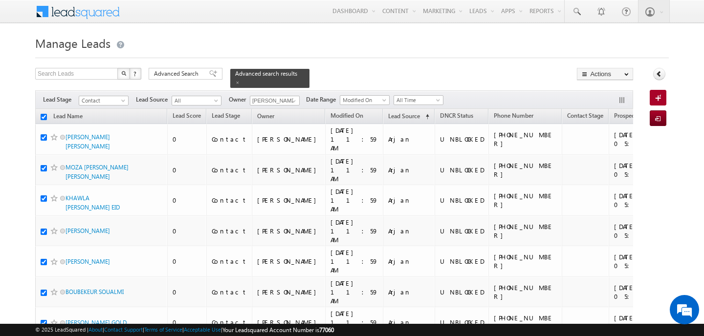
checkbox input "true"
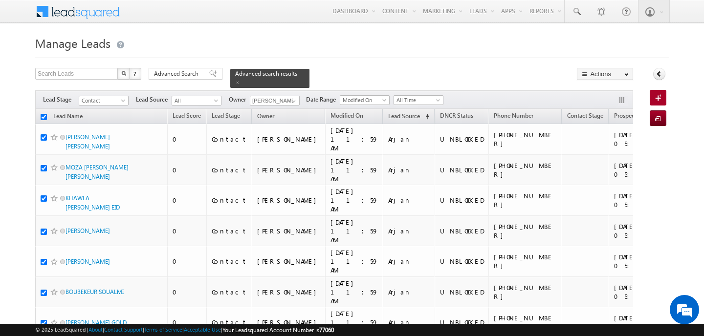
checkbox input "true"
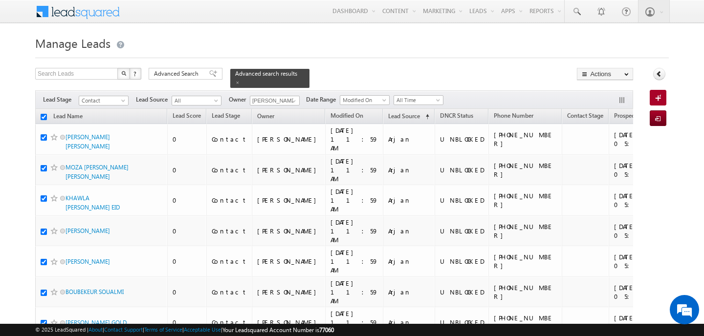
checkbox input "true"
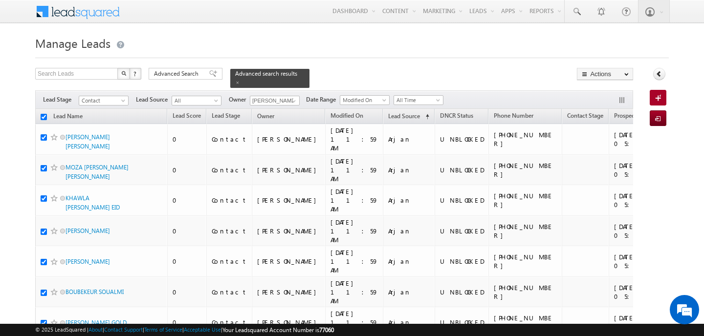
checkbox input "true"
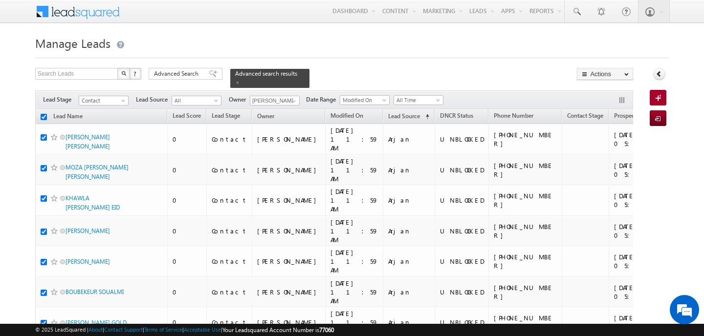
checkbox input "true"
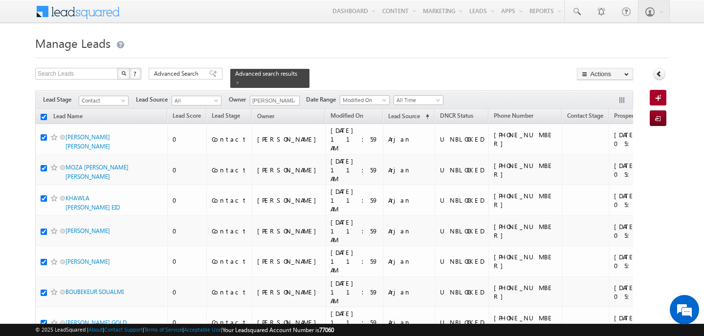
checkbox input "true"
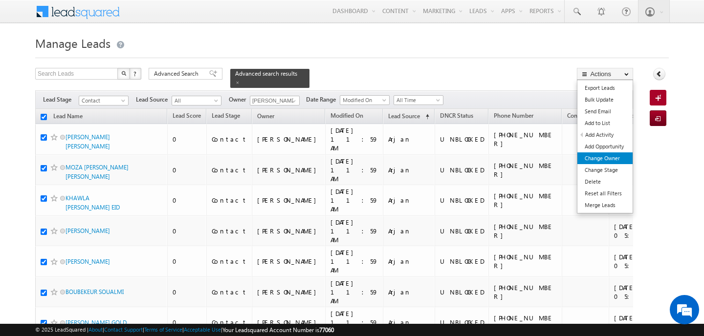
click at [604, 158] on link "Change Owner" at bounding box center [605, 159] width 55 height 12
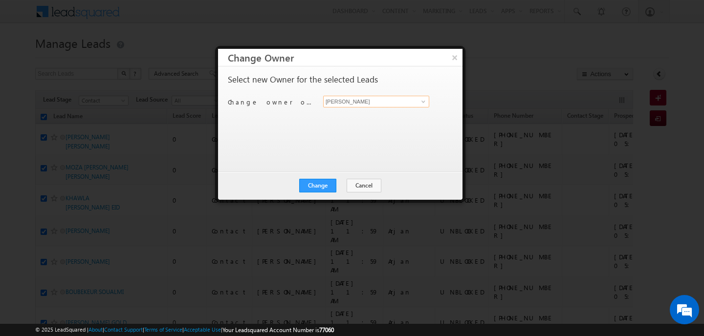
click at [400, 104] on input "[PERSON_NAME]" at bounding box center [376, 102] width 106 height 12
click at [342, 116] on link "[PERSON_NAME] [PERSON_NAME][EMAIL_ADDRESS][DOMAIN_NAME]" at bounding box center [376, 117] width 106 height 19
click at [322, 180] on button "Change" at bounding box center [317, 186] width 37 height 14
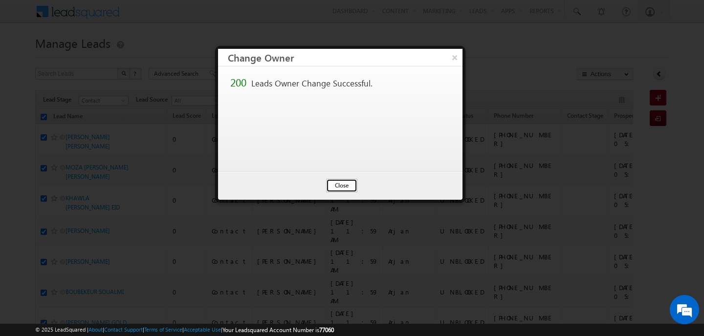
click at [345, 183] on button "Close" at bounding box center [341, 186] width 31 height 14
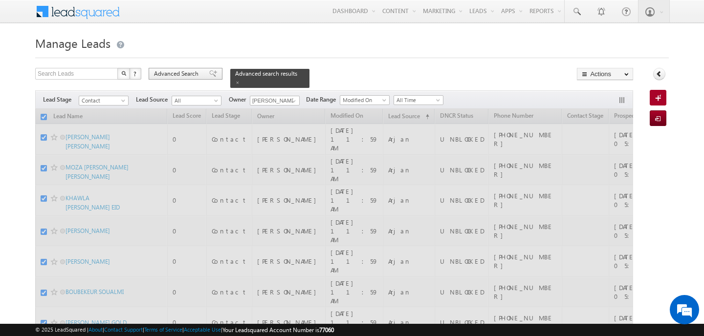
click at [201, 78] on div "Advanced Search" at bounding box center [186, 74] width 74 height 12
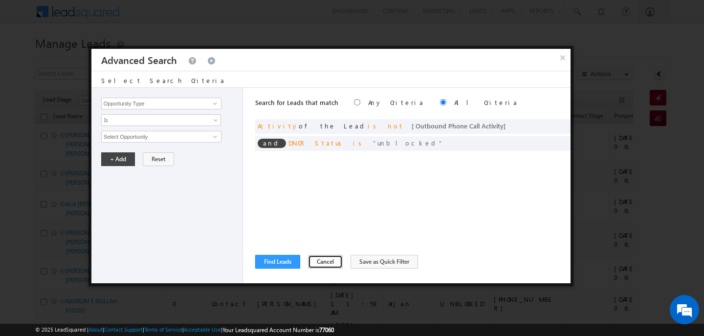
click at [315, 258] on button "Cancel" at bounding box center [325, 262] width 35 height 14
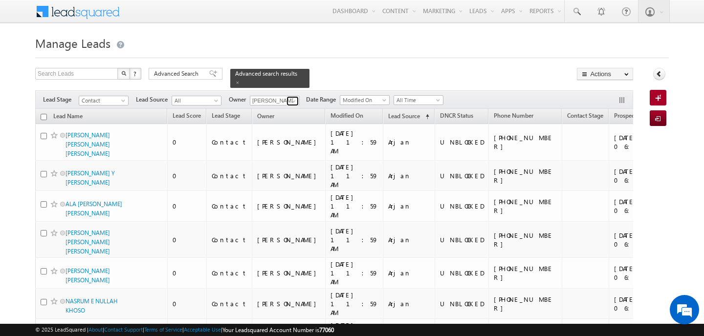
click at [293, 103] on span at bounding box center [294, 101] width 8 height 8
click at [289, 121] on span "[PERSON_NAME][EMAIL_ADDRESS][PERSON_NAME][DOMAIN_NAME]" at bounding box center [298, 118] width 88 height 7
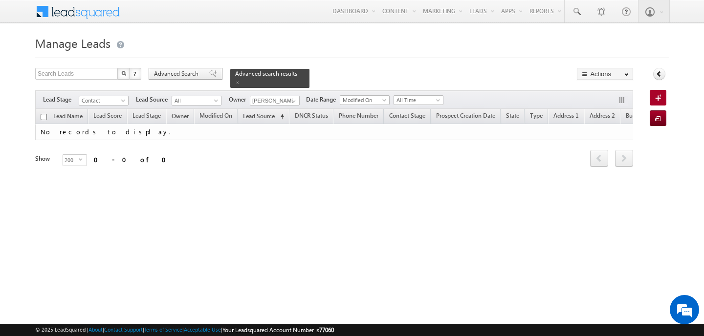
click at [190, 78] on span "Advanced Search" at bounding box center [177, 73] width 47 height 9
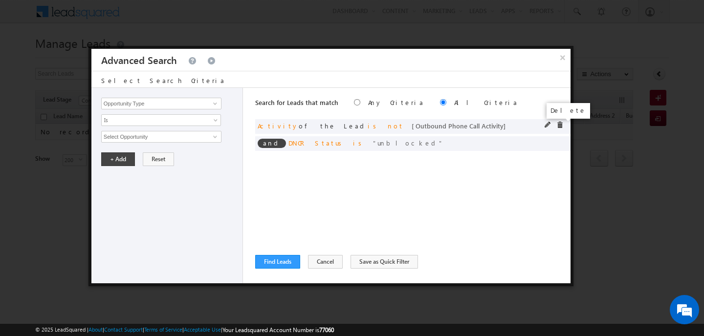
click at [563, 125] on span at bounding box center [559, 125] width 7 height 7
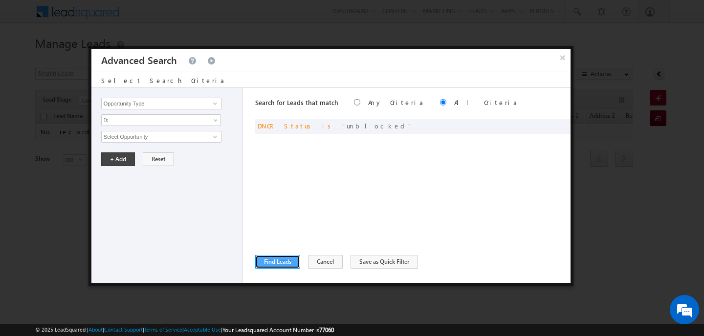
click at [295, 259] on button "Find Leads" at bounding box center [277, 262] width 45 height 14
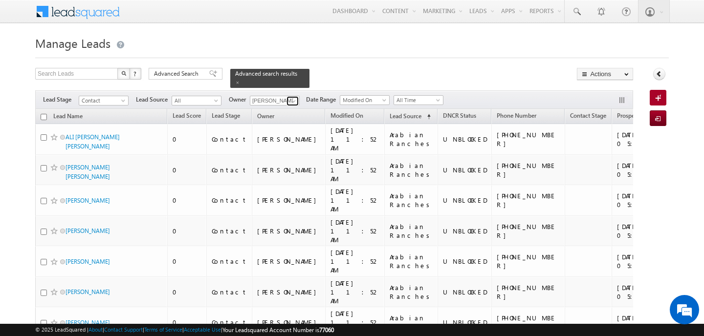
click at [292, 102] on span at bounding box center [294, 101] width 8 height 8
click at [281, 110] on link "[PERSON_NAME] [PERSON_NAME][EMAIL_ADDRESS][PERSON_NAME][DOMAIN_NAME]" at bounding box center [299, 114] width 98 height 19
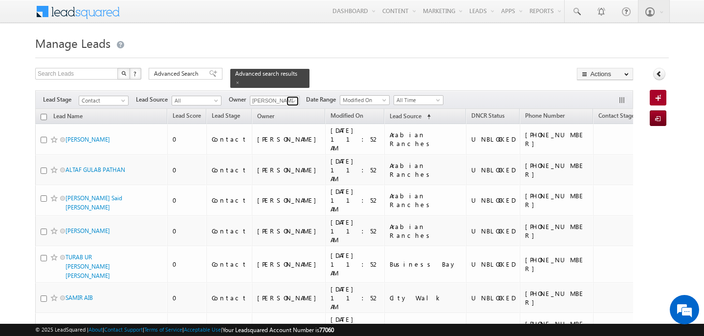
click at [290, 104] on span at bounding box center [294, 101] width 8 height 8
click at [266, 111] on link "Ankit Singh [EMAIL_ADDRESS][PERSON_NAME][DOMAIN_NAME]" at bounding box center [299, 114] width 98 height 19
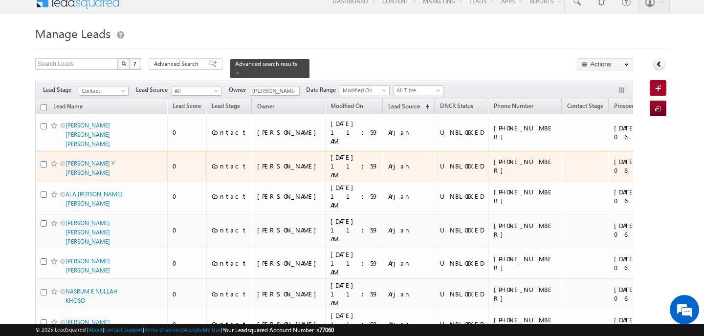
scroll to position [11, 0]
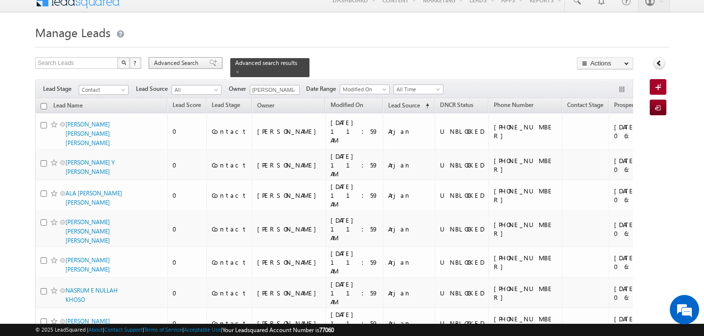
click at [178, 66] on span "Advanced Search" at bounding box center [177, 63] width 47 height 9
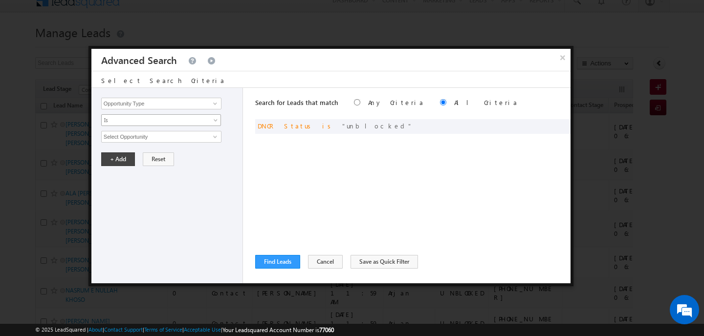
click at [168, 121] on span "Is" at bounding box center [155, 120] width 106 height 9
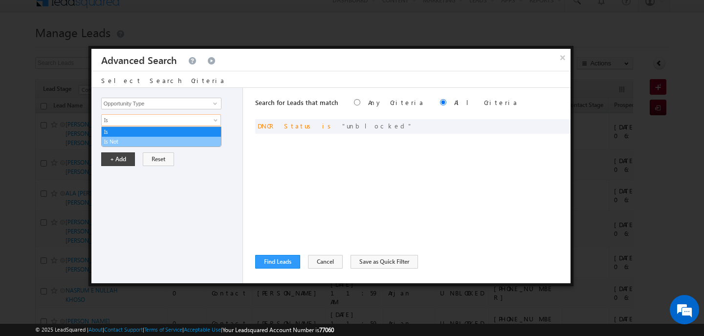
click at [170, 140] on link "Is Not" at bounding box center [161, 141] width 119 height 9
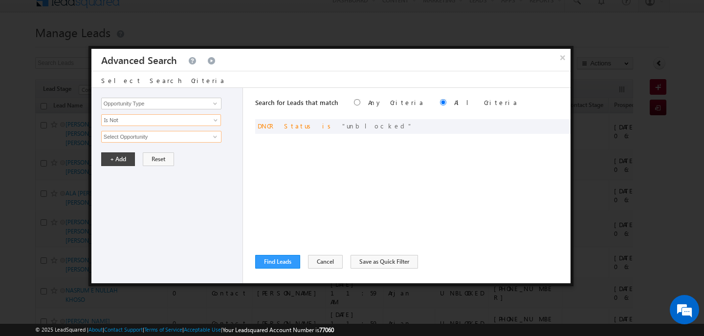
click at [196, 135] on input "Select Opportunity" at bounding box center [161, 137] width 120 height 12
click at [171, 110] on input "Opportunity Type" at bounding box center [161, 104] width 120 height 12
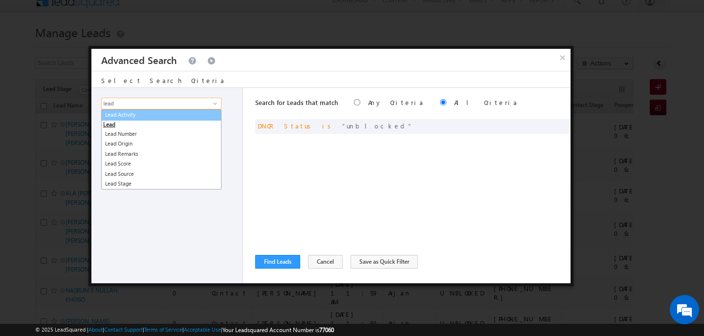
click at [158, 114] on link "Lead Activity" at bounding box center [161, 115] width 120 height 11
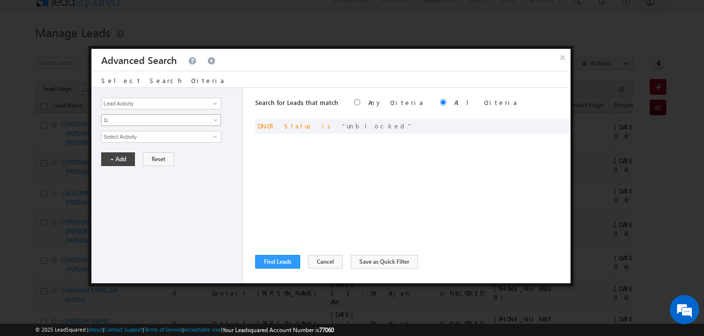
click at [157, 124] on span "Is" at bounding box center [155, 120] width 106 height 9
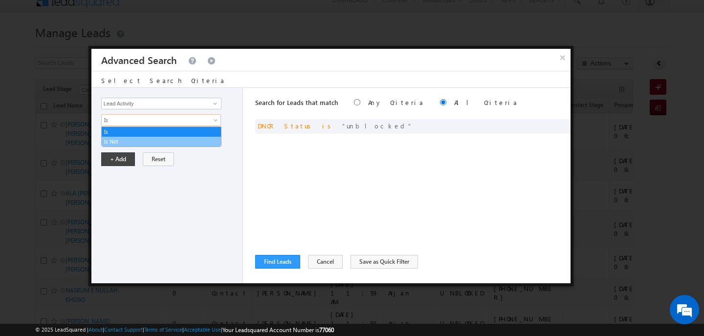
click at [158, 139] on link "Is Not" at bounding box center [161, 141] width 119 height 9
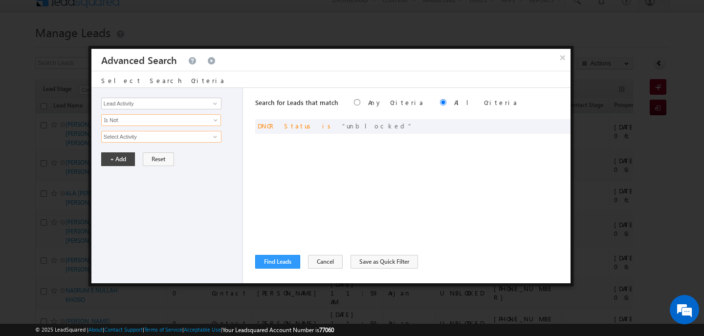
click at [176, 138] on input "Select Activity" at bounding box center [161, 137] width 120 height 12
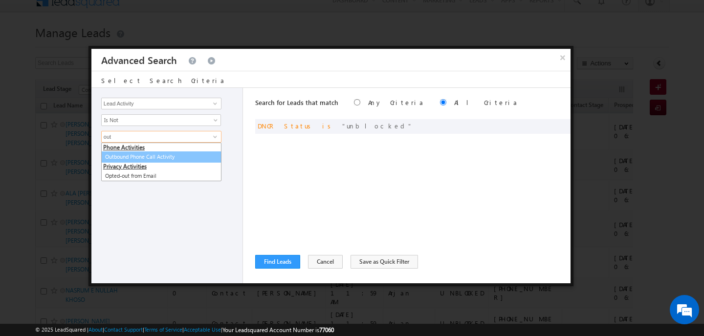
click at [139, 155] on link "Outbound Phone Call Activity" at bounding box center [161, 157] width 120 height 11
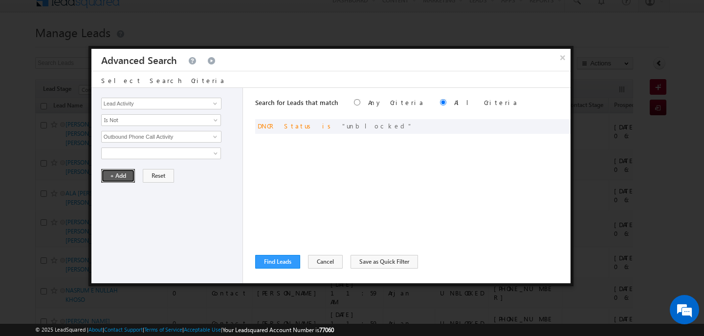
click at [125, 171] on button "+ Add" at bounding box center [118, 176] width 34 height 14
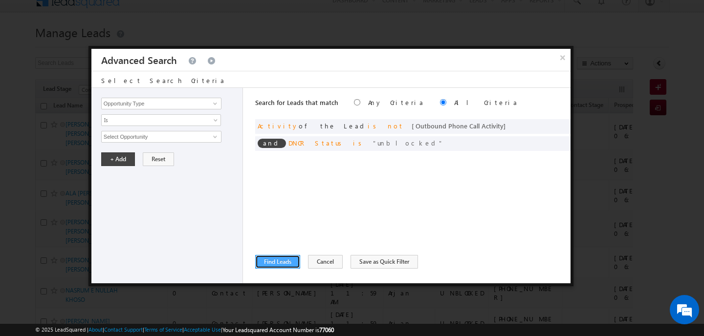
click at [266, 257] on button "Find Leads" at bounding box center [277, 262] width 45 height 14
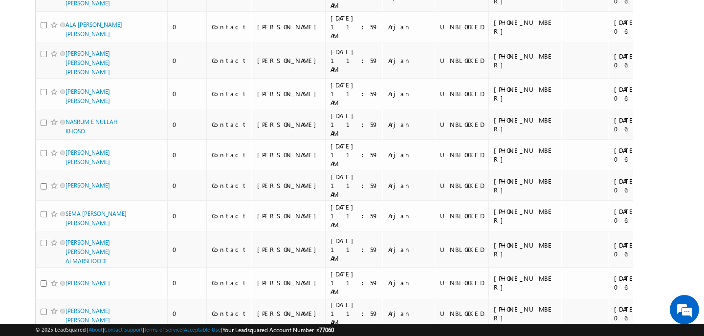
scroll to position [0, 0]
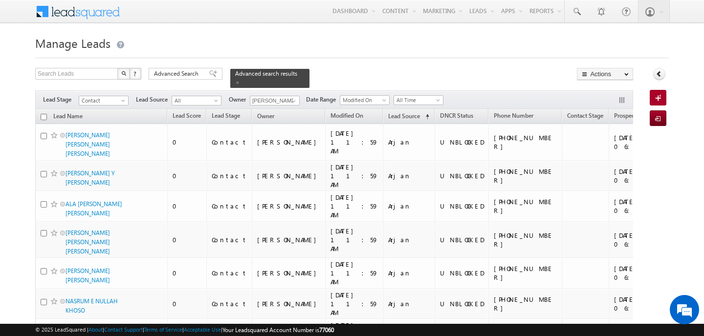
click at [43, 116] on input "checkbox" at bounding box center [44, 117] width 6 height 6
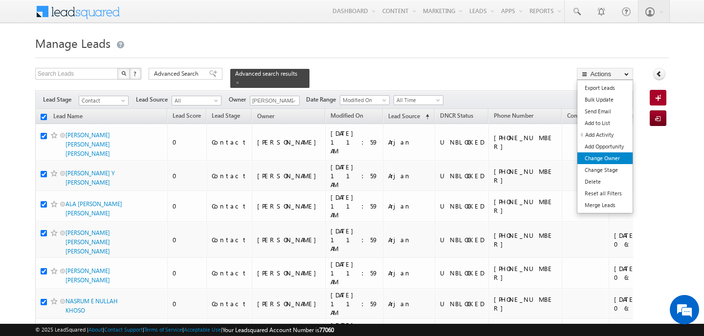
click at [602, 157] on link "Change Owner" at bounding box center [605, 159] width 55 height 12
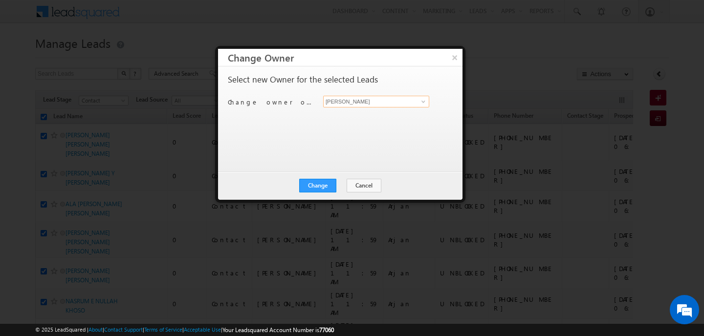
click at [351, 103] on input "[PERSON_NAME]" at bounding box center [376, 102] width 106 height 12
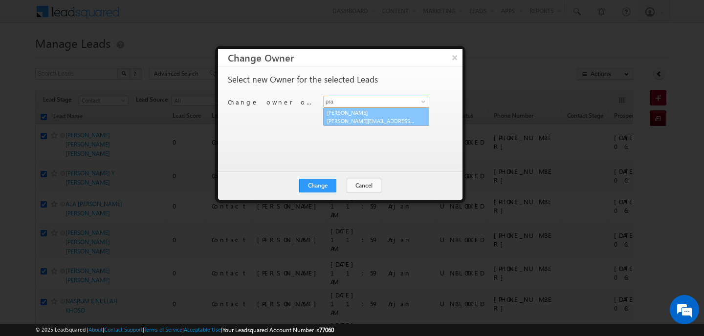
click at [331, 115] on link "[PERSON_NAME] [PERSON_NAME][EMAIL_ADDRESS][PERSON_NAME][DOMAIN_NAME]" at bounding box center [376, 117] width 106 height 19
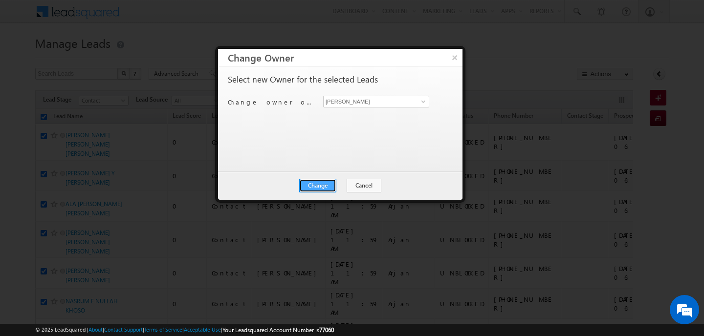
click at [326, 188] on button "Change" at bounding box center [317, 186] width 37 height 14
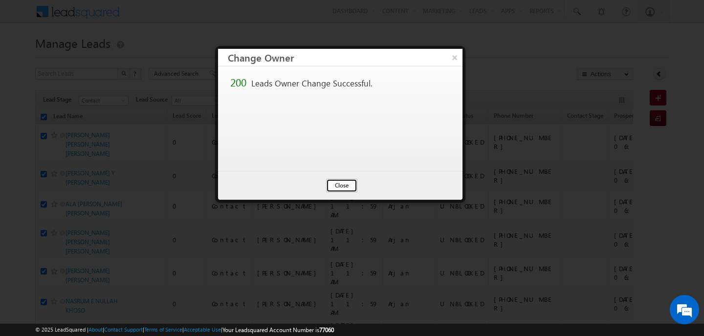
click at [335, 188] on button "Close" at bounding box center [341, 186] width 31 height 14
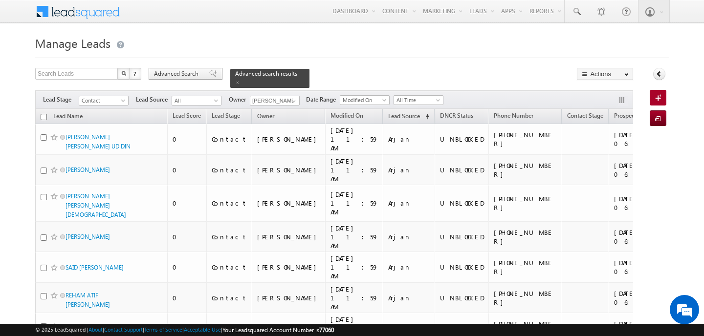
click at [195, 76] on span "Advanced Search" at bounding box center [177, 73] width 47 height 9
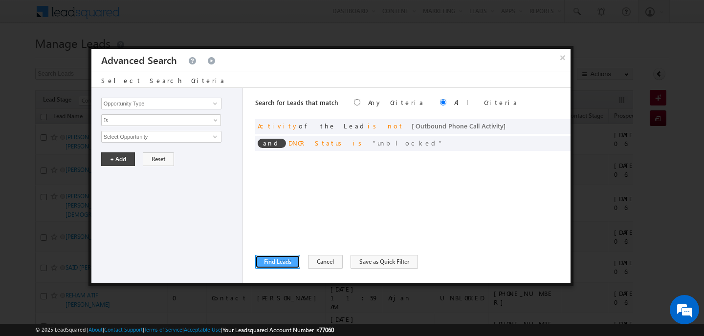
click at [277, 262] on button "Find Leads" at bounding box center [277, 262] width 45 height 14
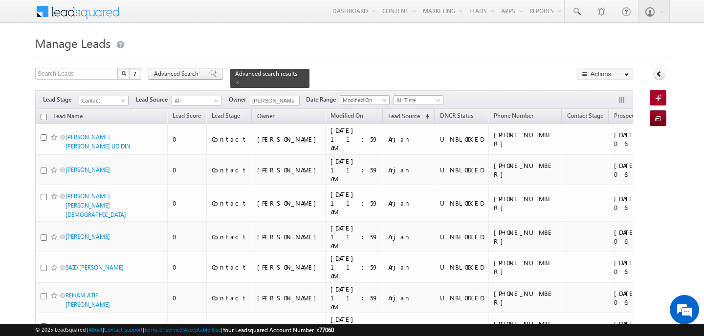
click at [184, 77] on span "Advanced Search" at bounding box center [177, 73] width 47 height 9
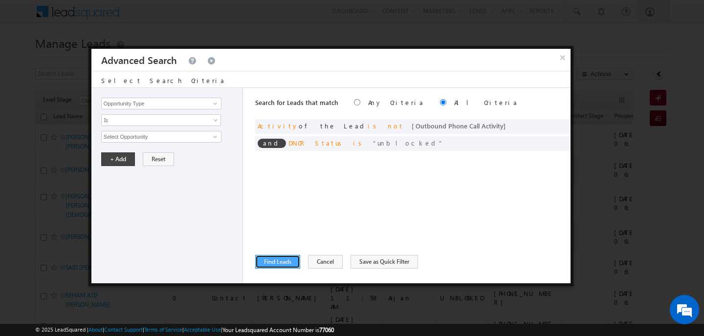
click at [273, 263] on button "Find Leads" at bounding box center [277, 262] width 45 height 14
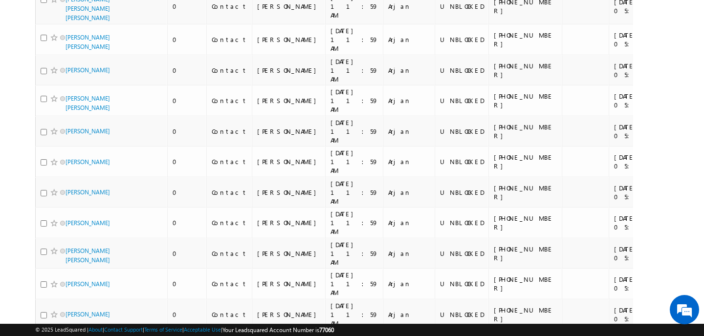
scroll to position [5268, 0]
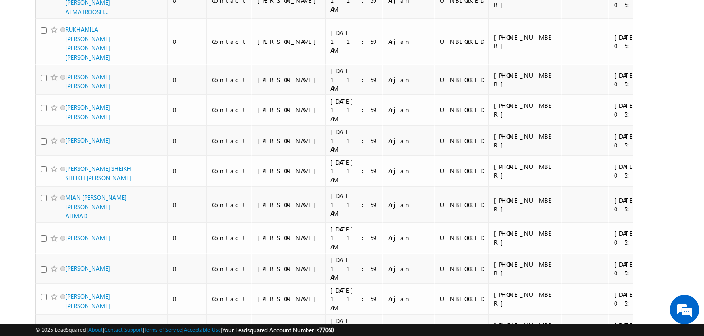
scroll to position [0, 0]
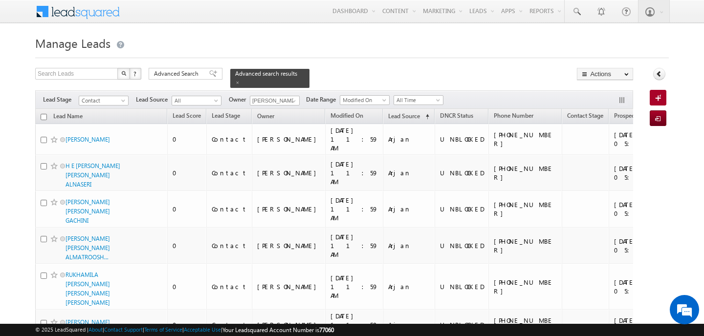
click at [44, 116] on input "checkbox" at bounding box center [44, 117] width 6 height 6
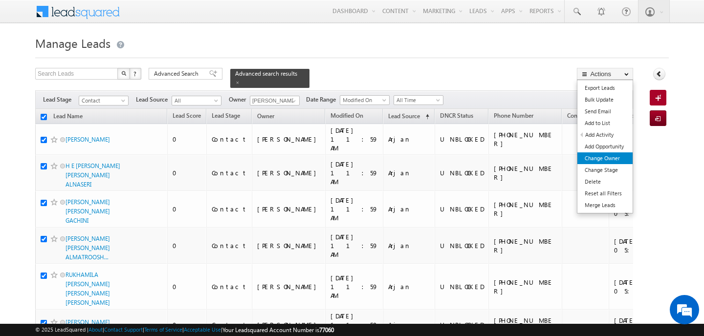
click at [611, 159] on link "Change Owner" at bounding box center [605, 159] width 55 height 12
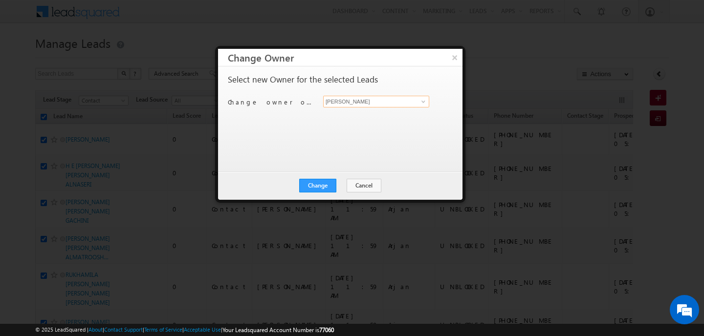
click at [387, 104] on input "[PERSON_NAME]" at bounding box center [376, 102] width 106 height 12
click at [392, 119] on span "[PERSON_NAME][EMAIL_ADDRESS][PERSON_NAME][DOMAIN_NAME]" at bounding box center [371, 120] width 88 height 7
click at [320, 183] on button "Change" at bounding box center [317, 186] width 37 height 14
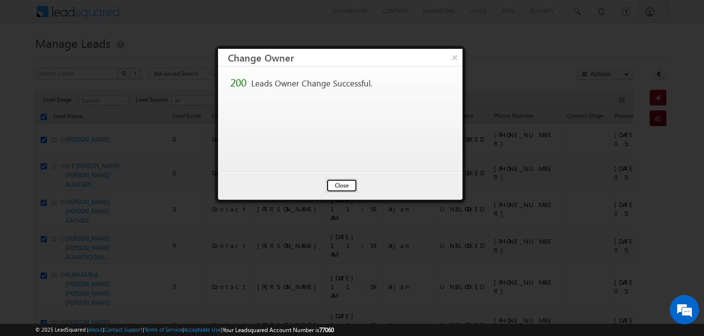
click at [341, 187] on button "Close" at bounding box center [341, 186] width 31 height 14
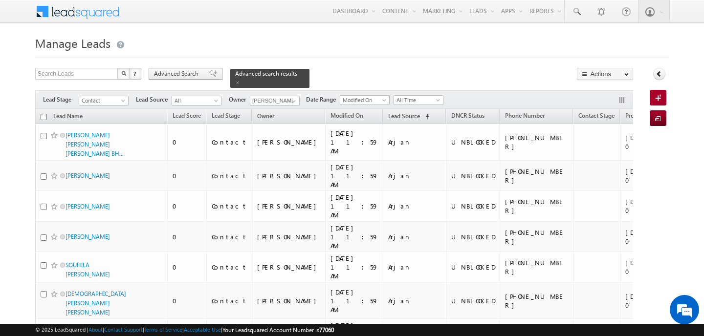
click at [197, 76] on span "Advanced Search" at bounding box center [177, 73] width 47 height 9
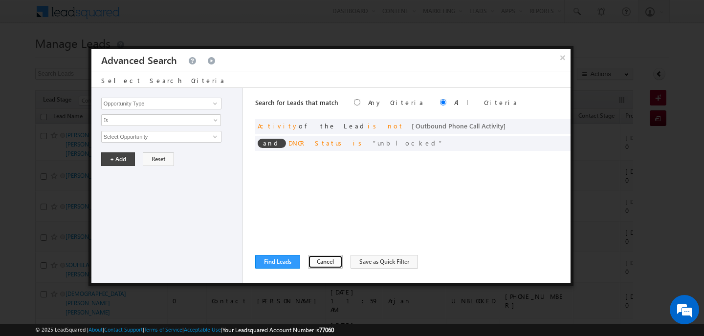
click at [320, 261] on button "Cancel" at bounding box center [325, 262] width 35 height 14
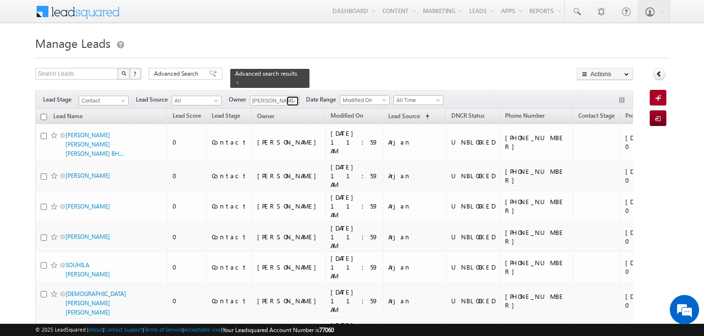
click at [294, 102] on span at bounding box center [294, 101] width 8 height 8
click at [276, 117] on span "[EMAIL_ADDRESS][PERSON_NAME][DOMAIN_NAME]" at bounding box center [298, 118] width 88 height 7
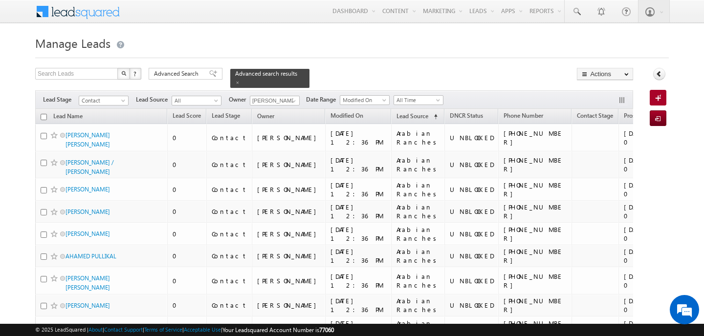
click at [197, 73] on span "Advanced Search" at bounding box center [177, 73] width 47 height 9
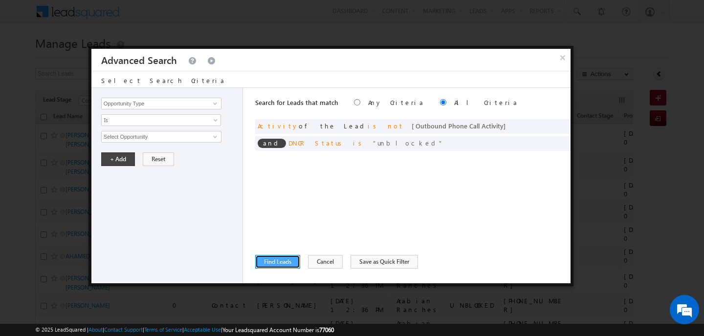
click at [271, 263] on button "Find Leads" at bounding box center [277, 262] width 45 height 14
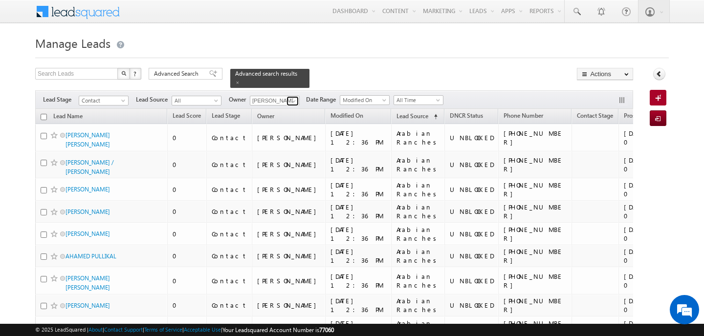
click at [291, 99] on span at bounding box center [294, 101] width 8 height 8
click at [272, 112] on link "[PERSON_NAME] [PERSON_NAME][EMAIL_ADDRESS][PERSON_NAME][DOMAIN_NAME]" at bounding box center [299, 114] width 98 height 19
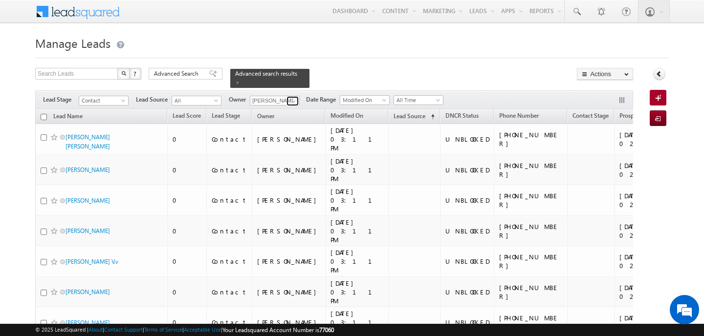
click at [293, 100] on span at bounding box center [294, 101] width 8 height 8
